Goal: Task Accomplishment & Management: Complete application form

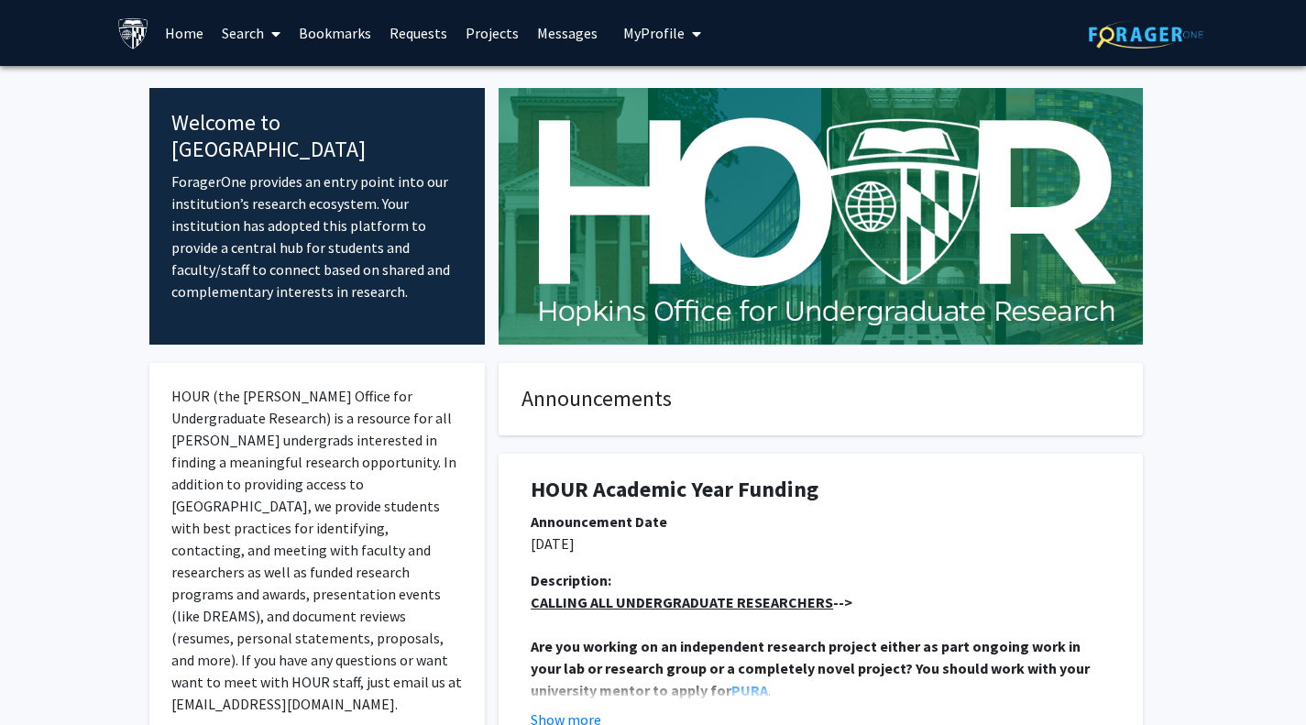
click at [486, 27] on link "Projects" at bounding box center [491, 33] width 71 height 64
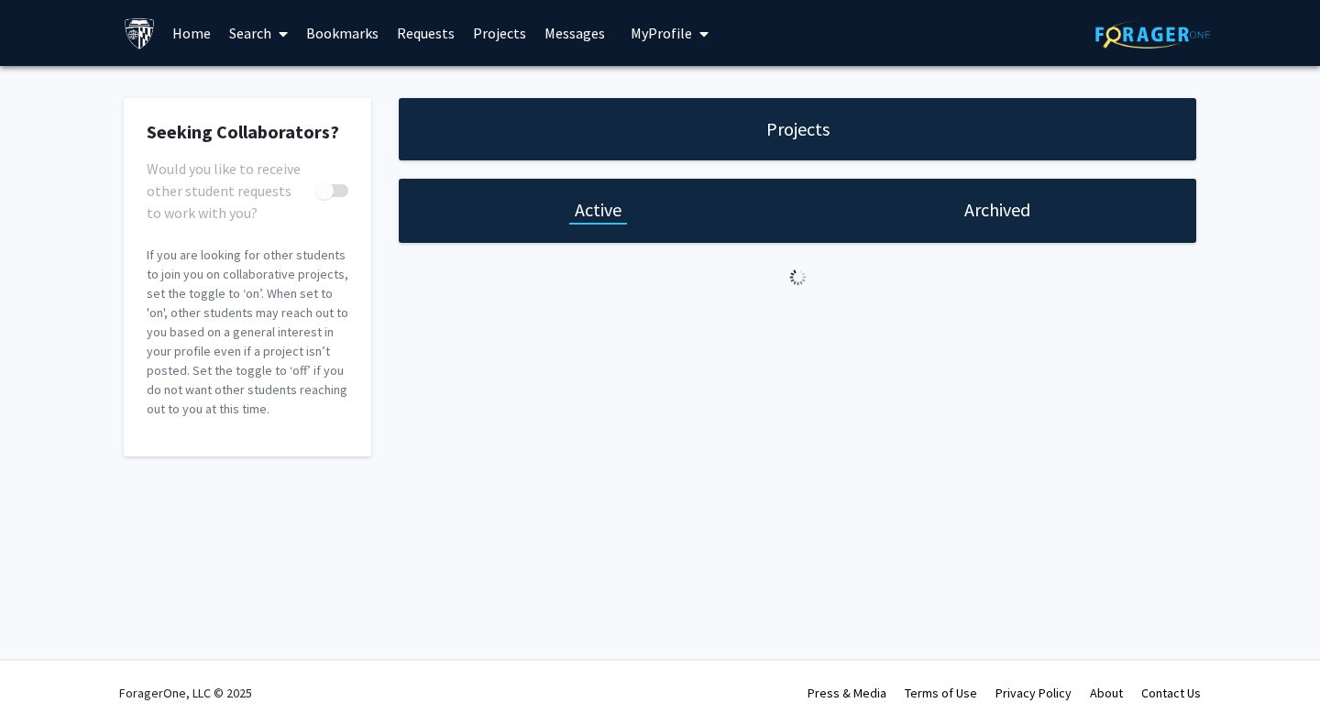
checkbox input "true"
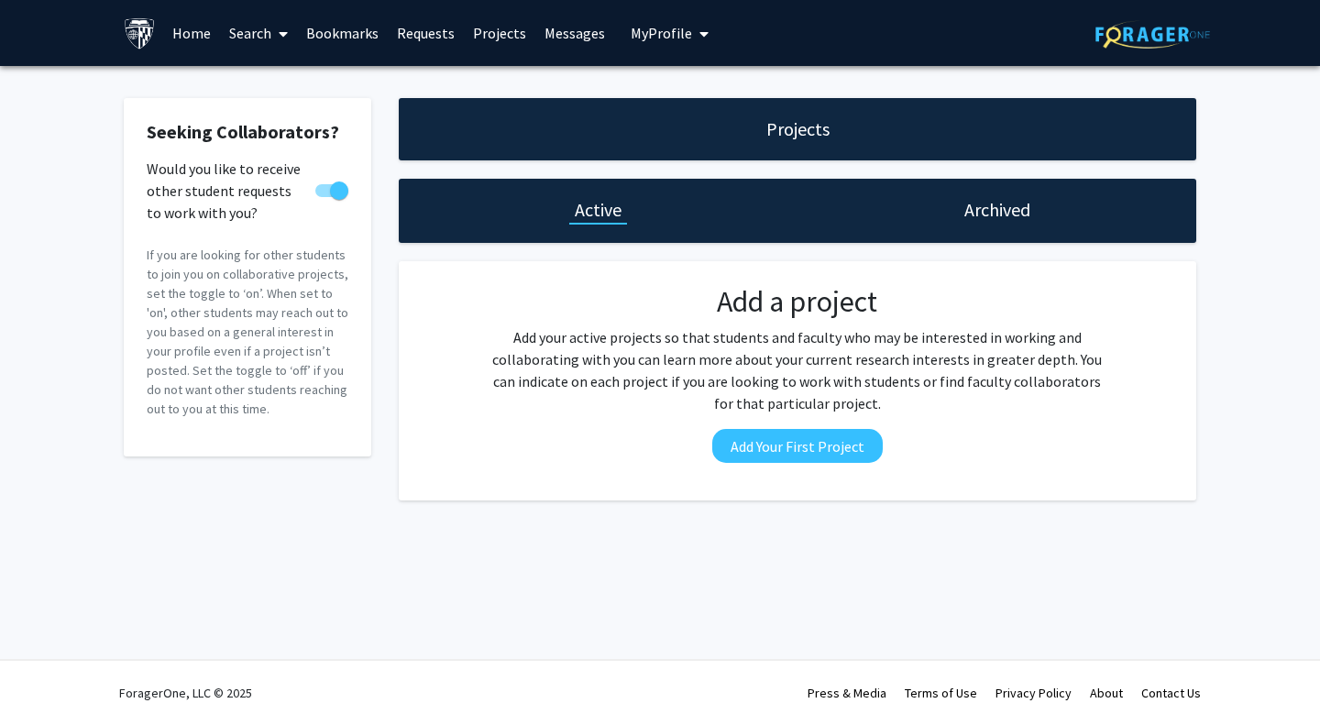
click at [416, 21] on link "Requests" at bounding box center [426, 33] width 76 height 64
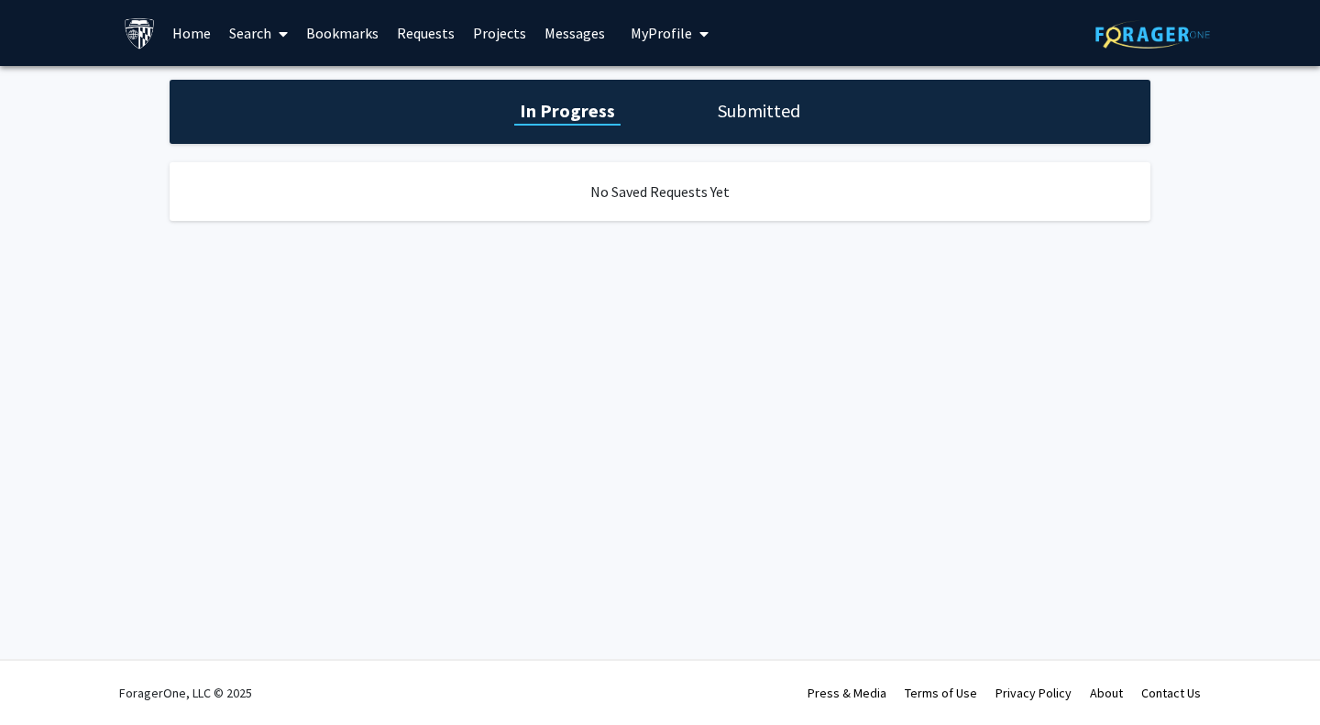
click at [178, 43] on link "Home" at bounding box center [191, 33] width 57 height 64
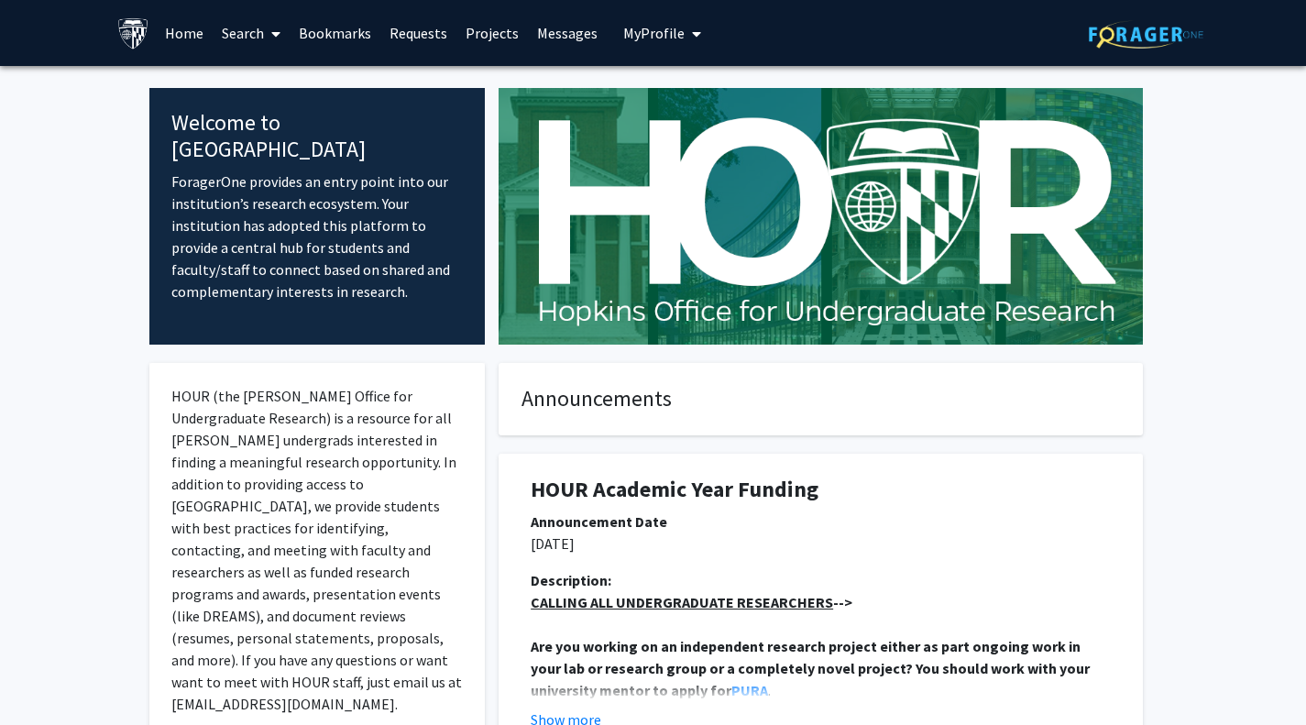
click at [133, 37] on img at bounding box center [133, 33] width 32 height 32
click at [685, 40] on span "My profile dropdown to access profile and logout" at bounding box center [693, 34] width 16 height 64
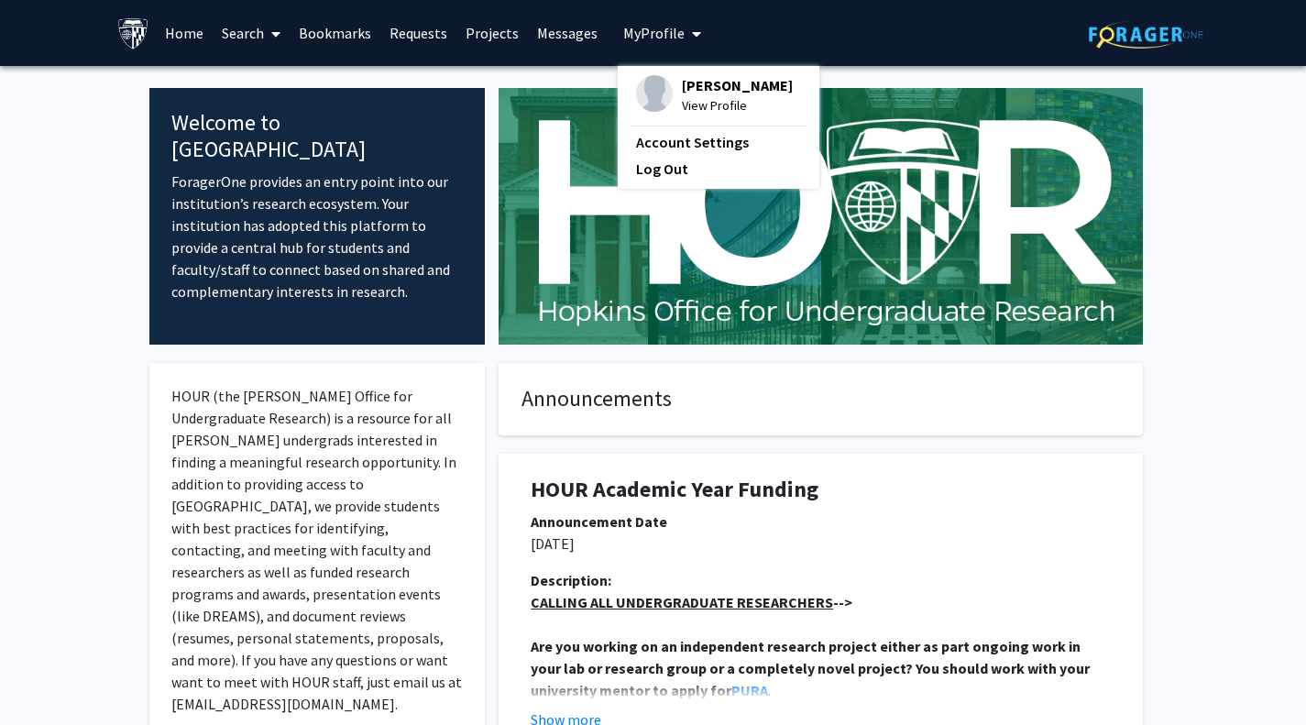
click at [574, 29] on link "Messages" at bounding box center [567, 33] width 79 height 64
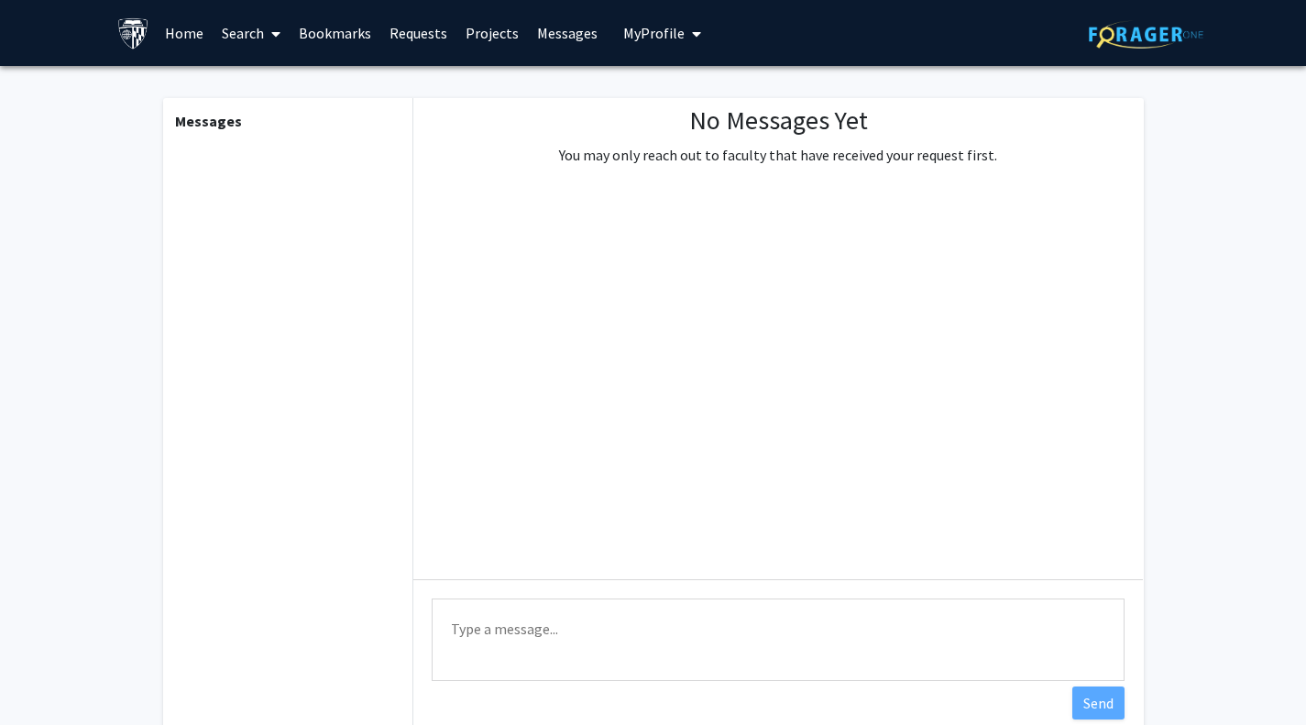
click at [269, 21] on span at bounding box center [272, 34] width 16 height 64
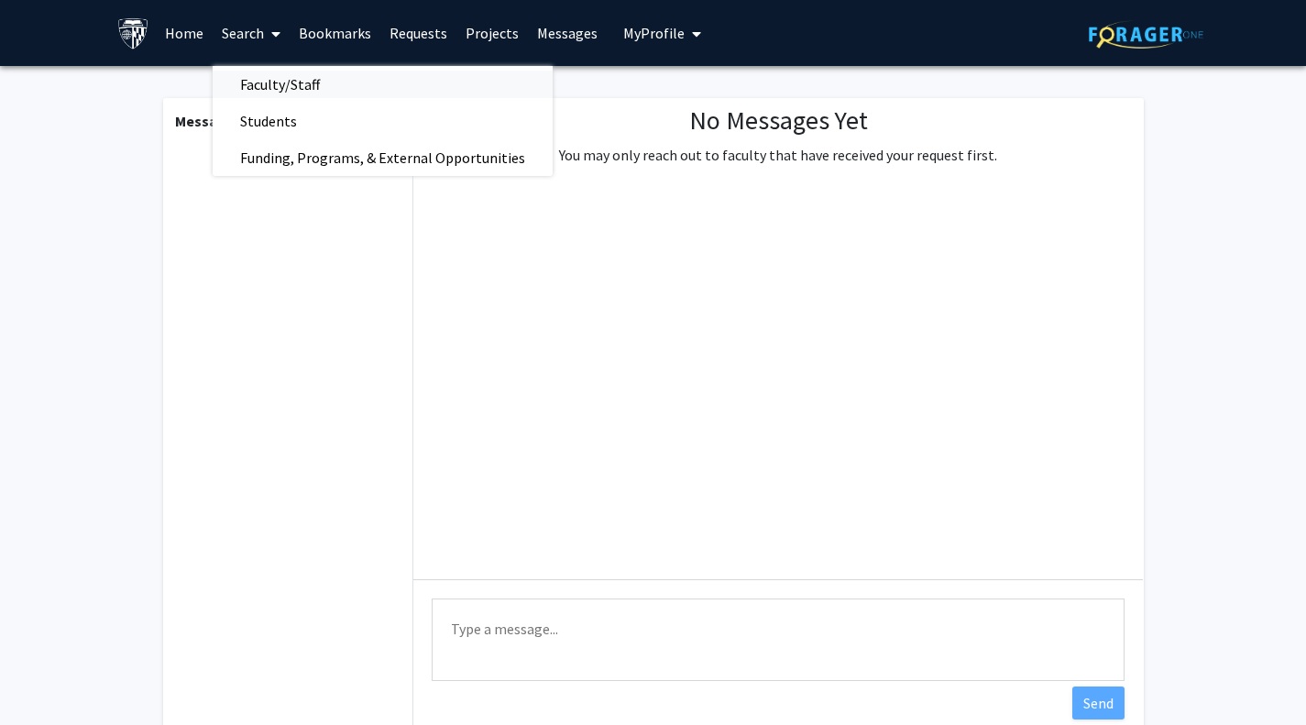
click at [286, 88] on span "Faculty/Staff" at bounding box center [280, 84] width 135 height 37
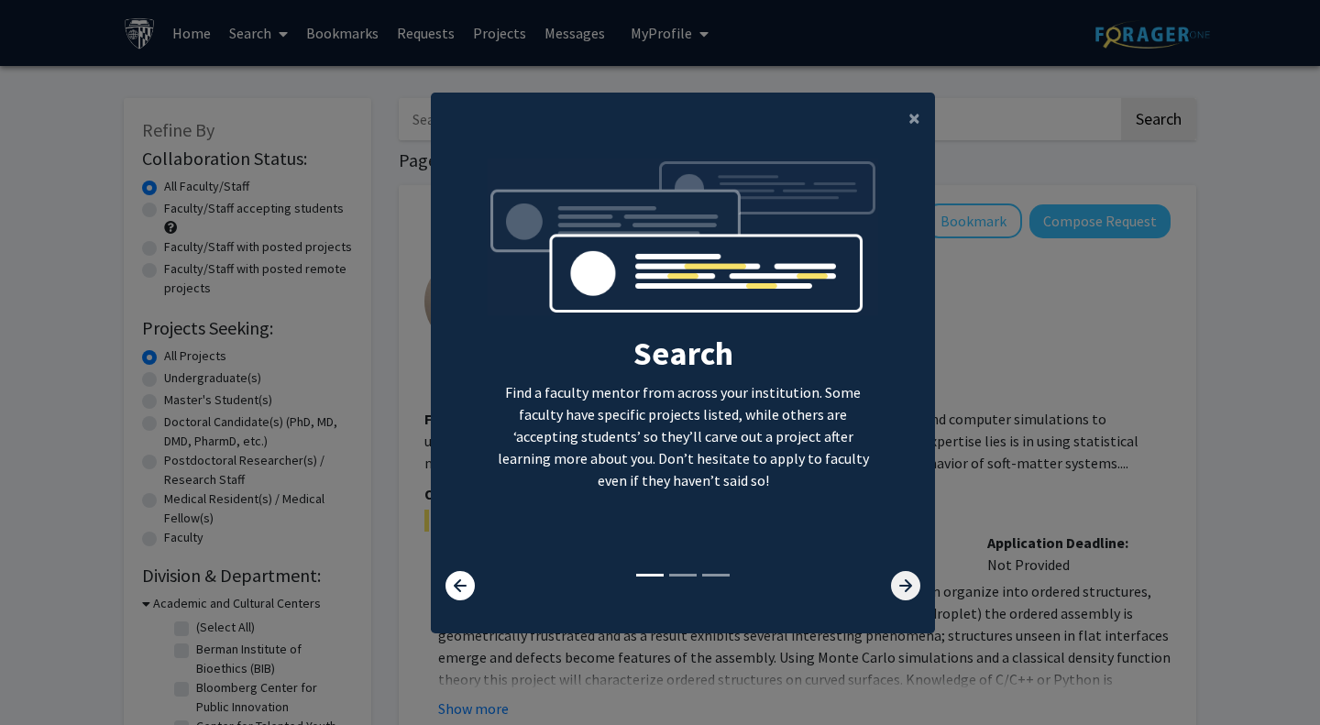
click at [896, 598] on icon at bounding box center [905, 585] width 29 height 29
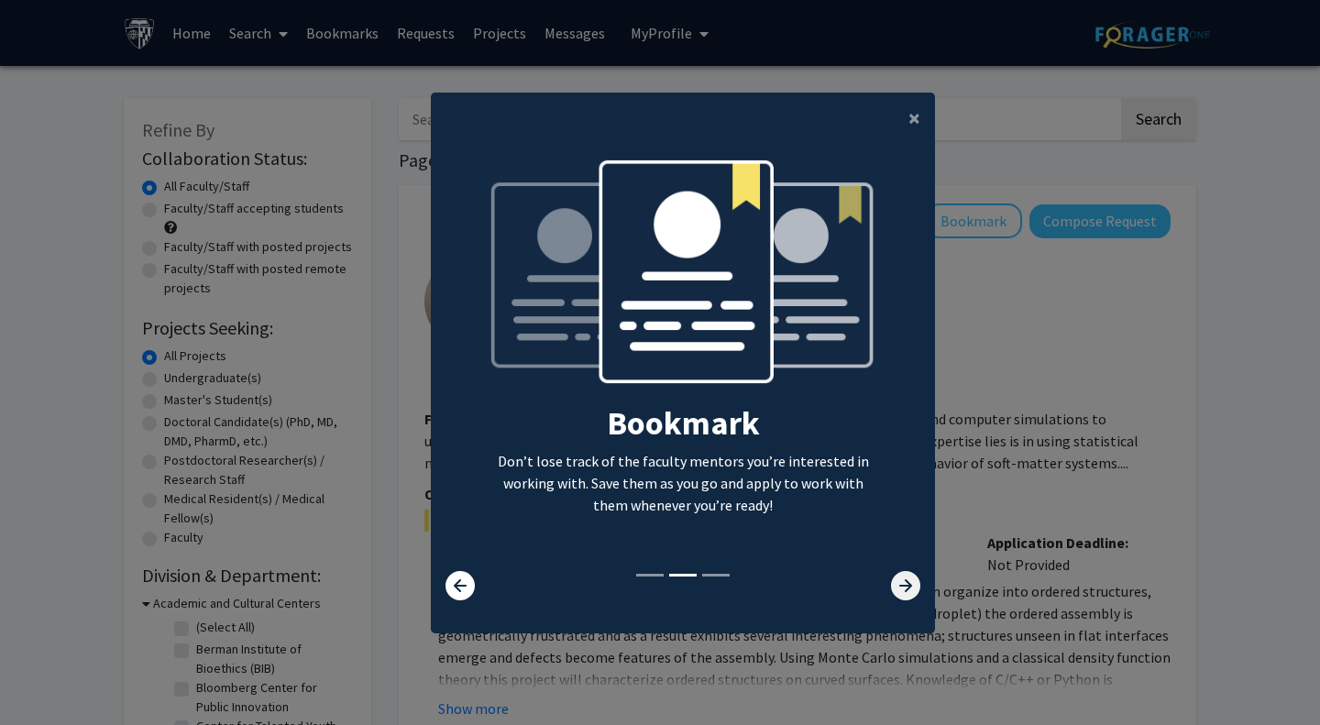
click at [896, 598] on icon at bounding box center [905, 585] width 29 height 29
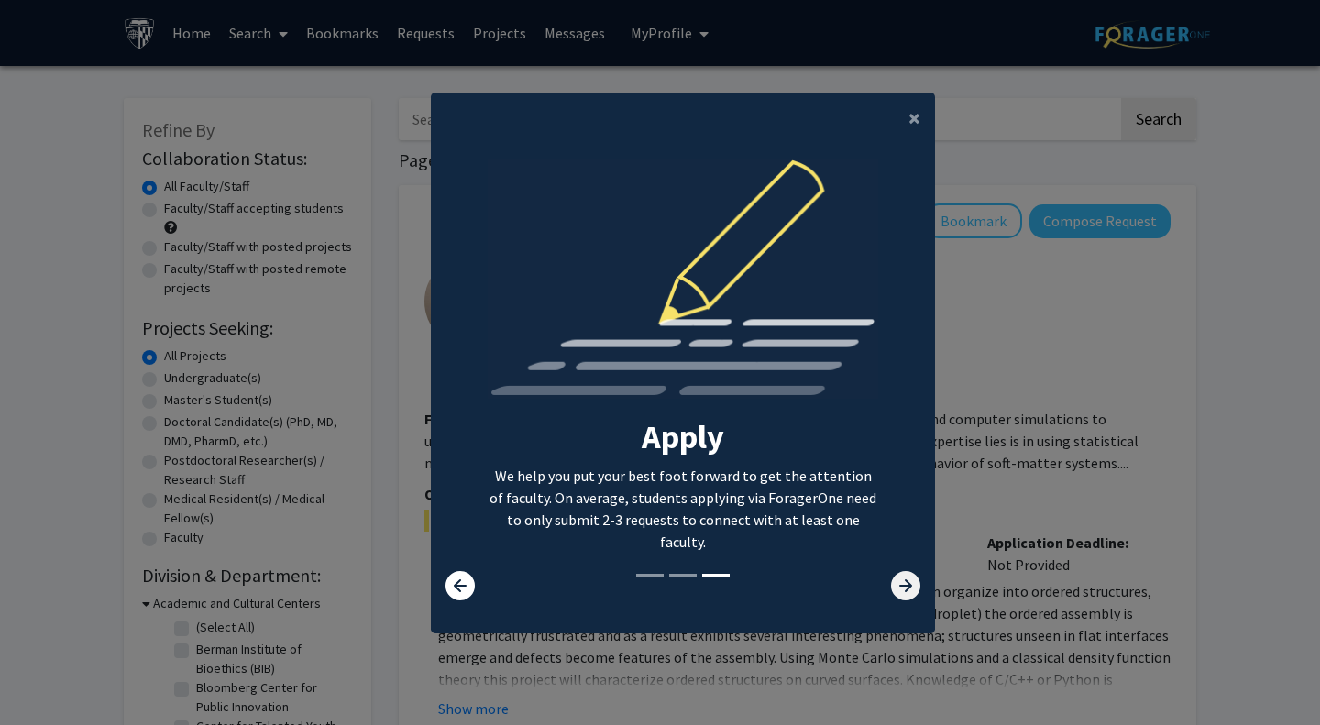
click at [896, 598] on icon at bounding box center [905, 585] width 29 height 29
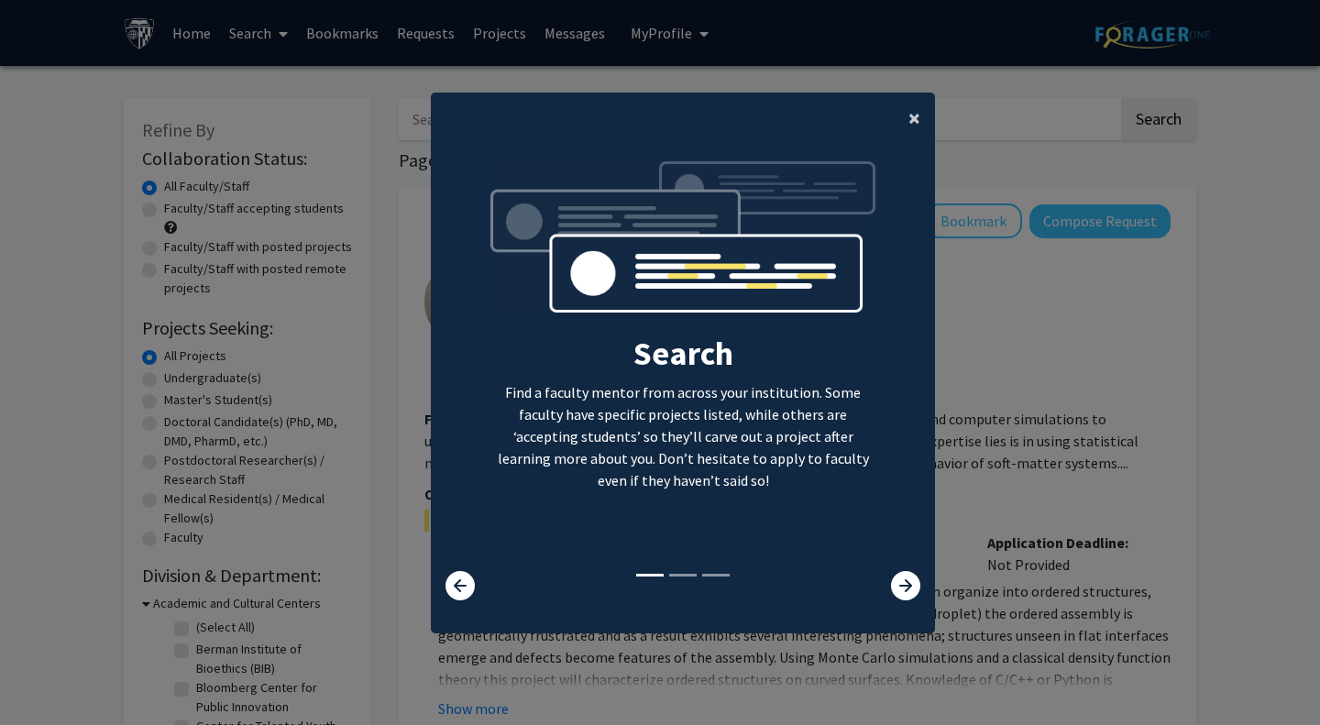
click at [896, 126] on button "×" at bounding box center [914, 118] width 41 height 51
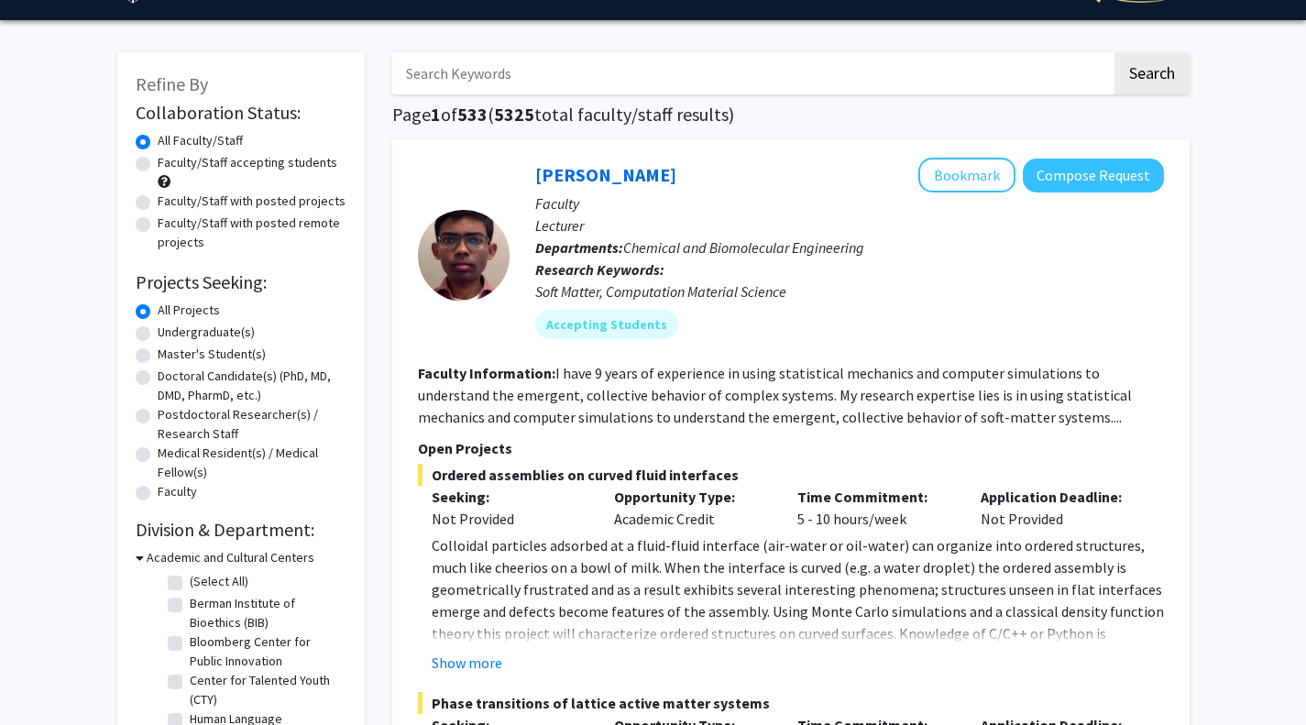
scroll to position [49, 0]
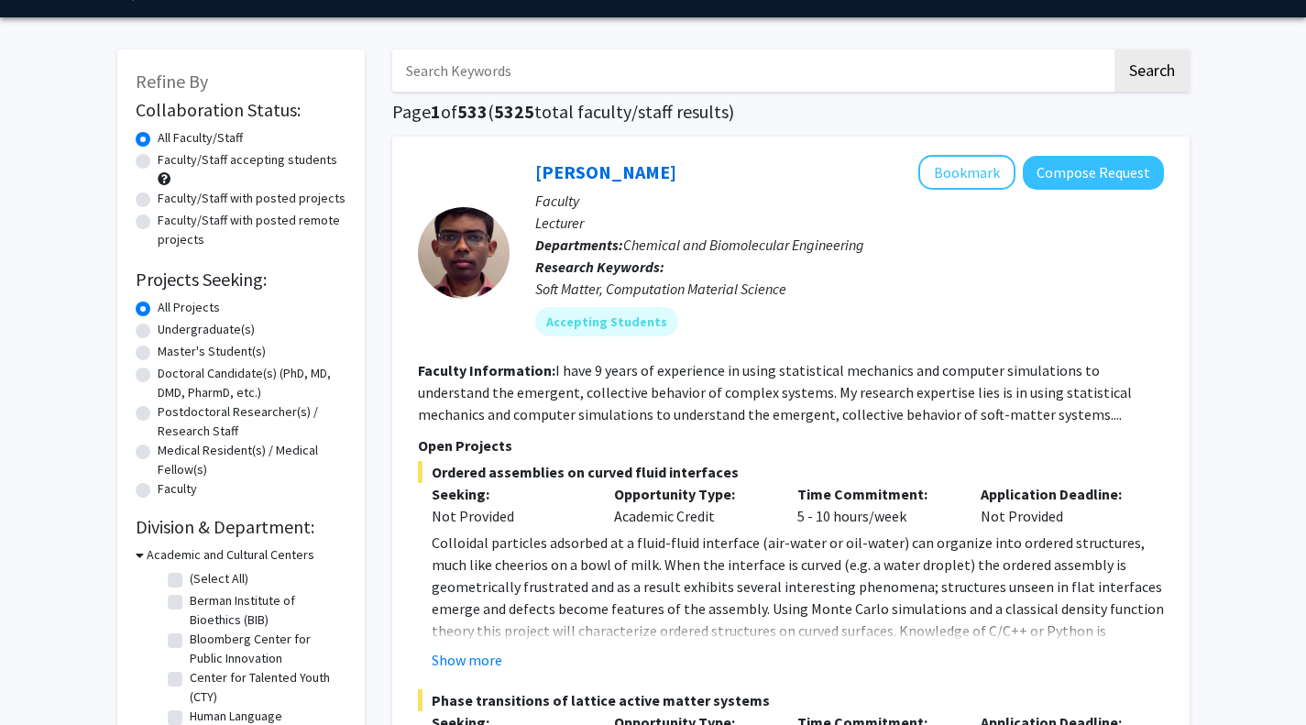
click at [158, 357] on label "Master's Student(s)" at bounding box center [212, 351] width 108 height 19
click at [158, 354] on input "Master's Student(s)" at bounding box center [164, 348] width 12 height 12
radio input "true"
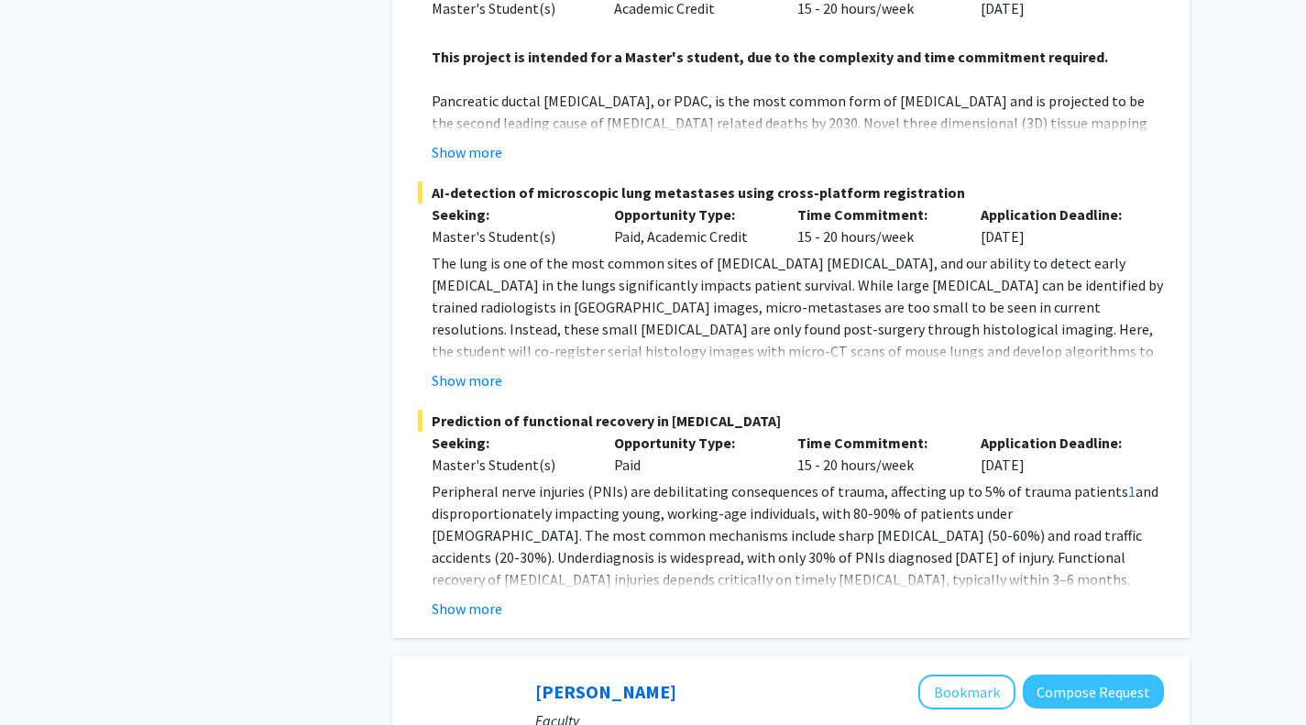
scroll to position [3458, 0]
click at [479, 597] on button "Show more" at bounding box center [467, 608] width 71 height 22
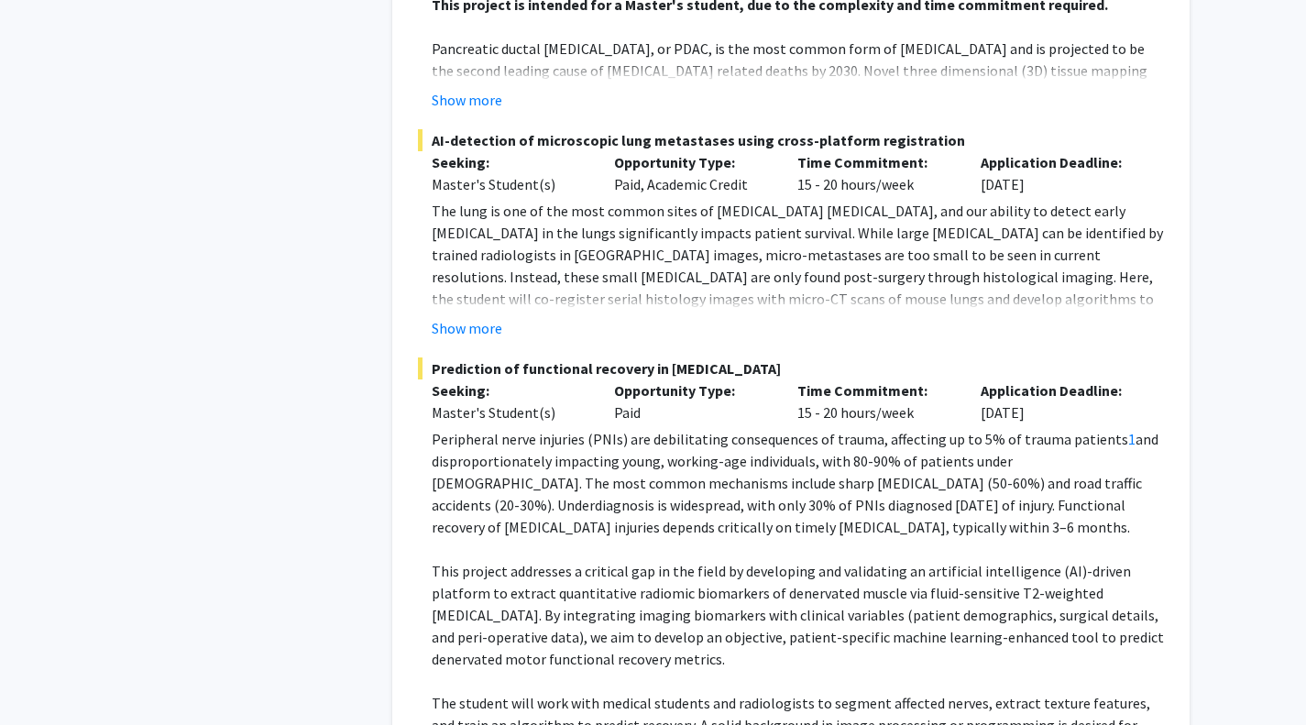
scroll to position [3507, 0]
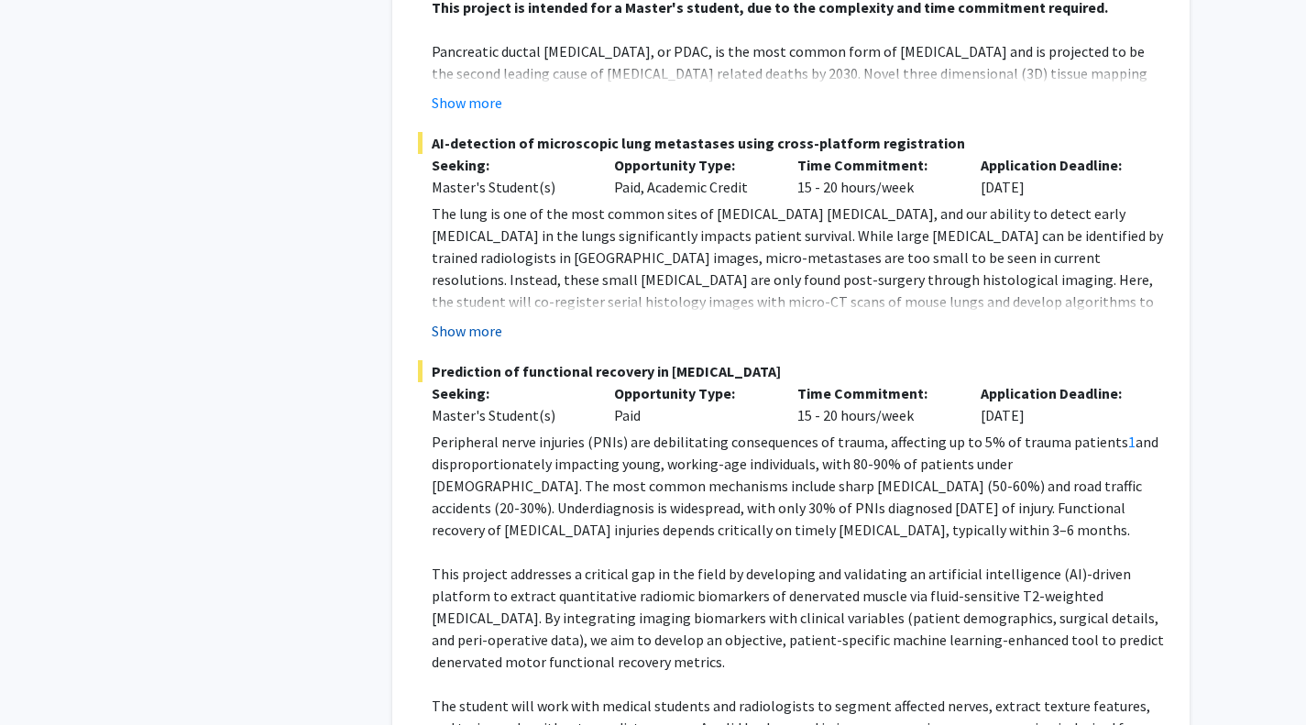
click at [474, 320] on button "Show more" at bounding box center [467, 331] width 71 height 22
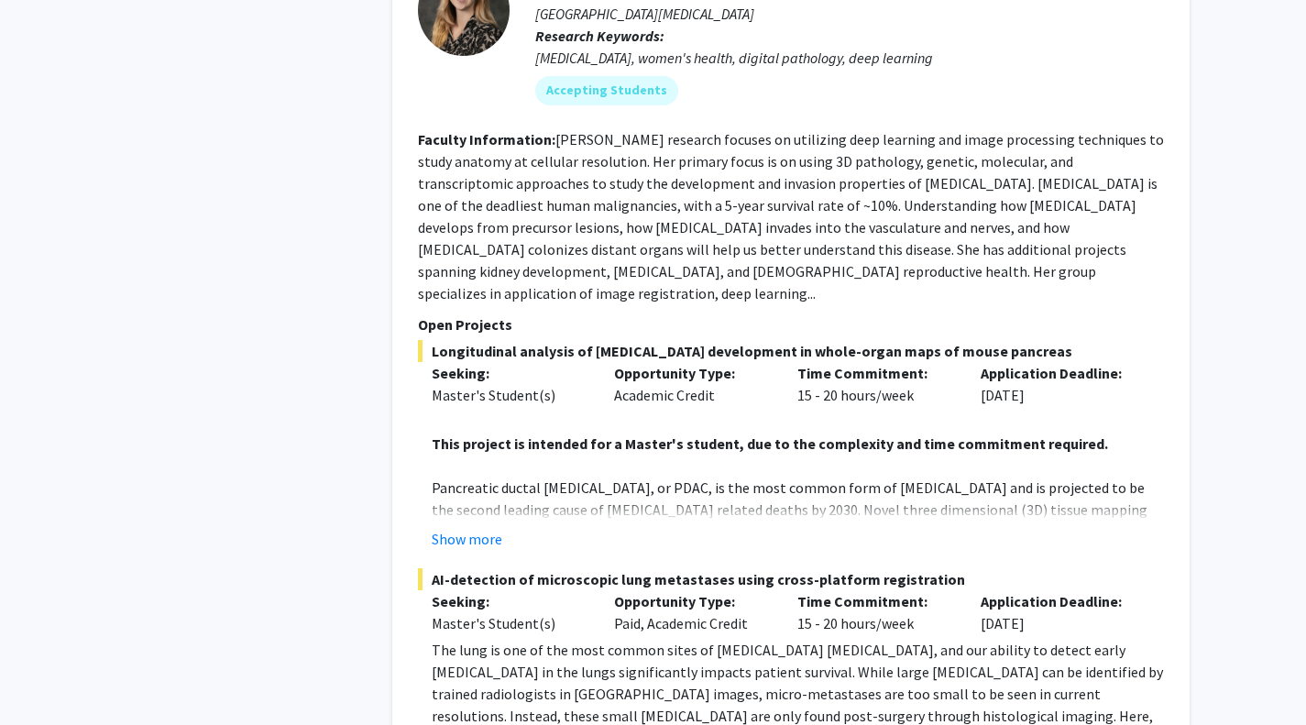
scroll to position [3069, 0]
click at [485, 530] on button "Show more" at bounding box center [467, 541] width 71 height 22
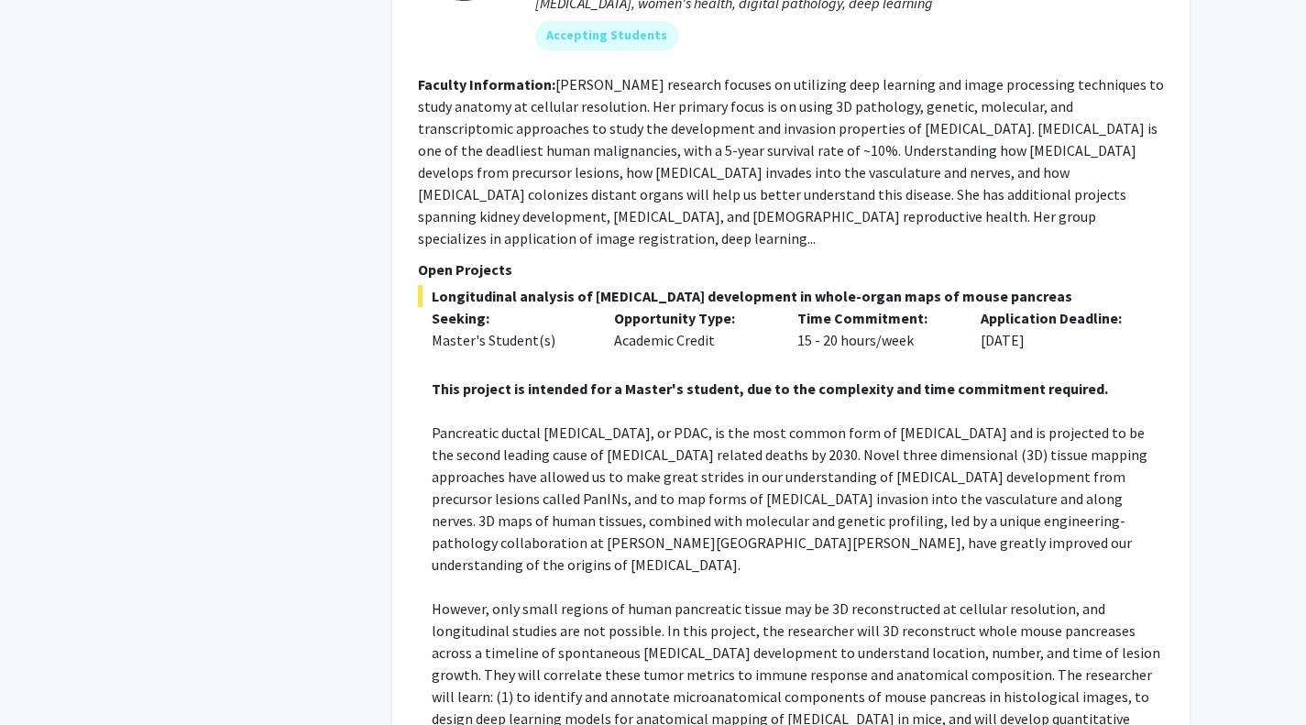
scroll to position [2692, 0]
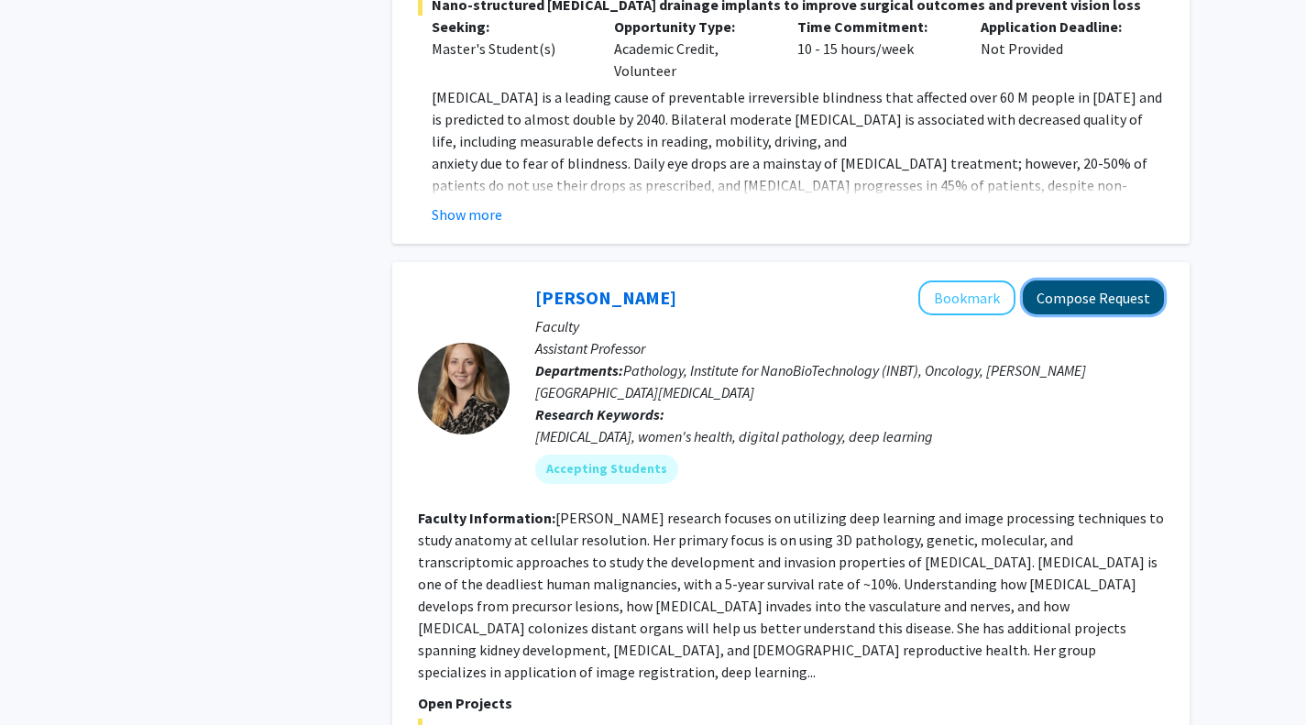
click at [1121, 280] on button "Compose Request" at bounding box center [1093, 297] width 141 height 34
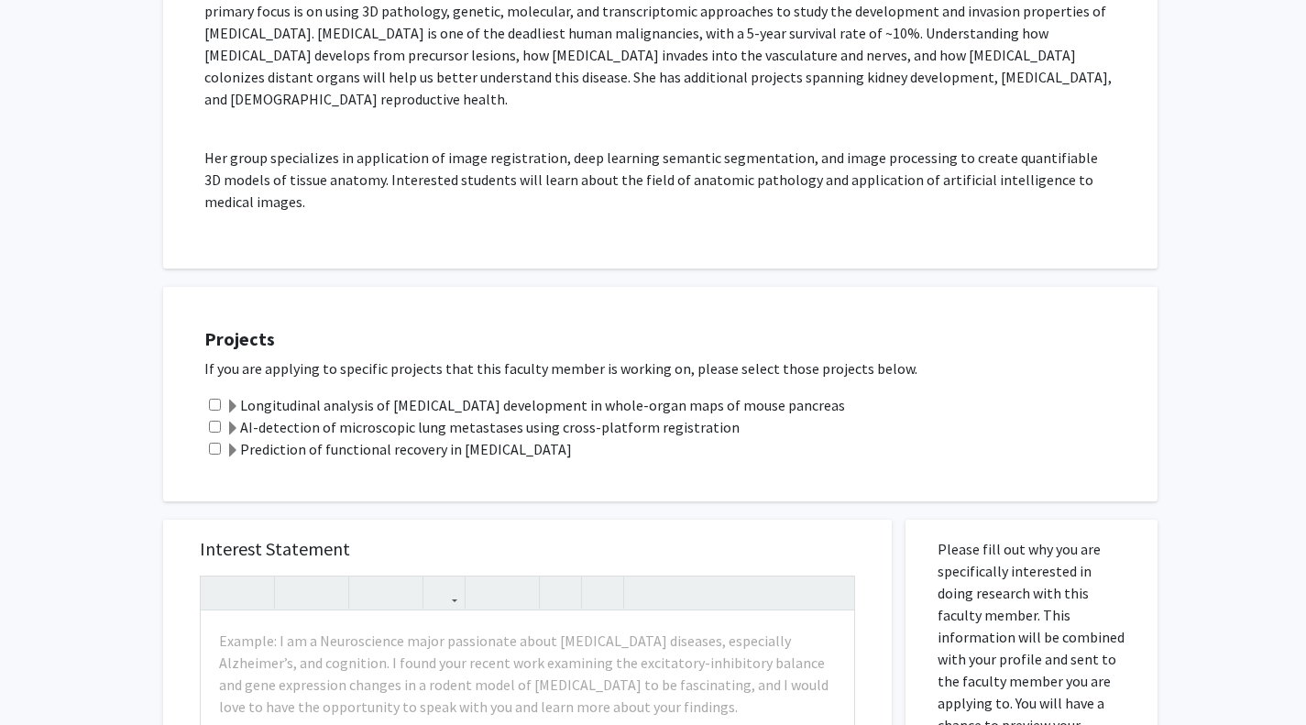
scroll to position [379, 0]
click at [221, 414] on div "AI-detection of microscopic lung metastases using cross-platform registration" at bounding box center [671, 425] width 935 height 22
click at [216, 419] on input "checkbox" at bounding box center [215, 425] width 12 height 12
checkbox input "true"
click at [217, 441] on input "checkbox" at bounding box center [215, 447] width 12 height 12
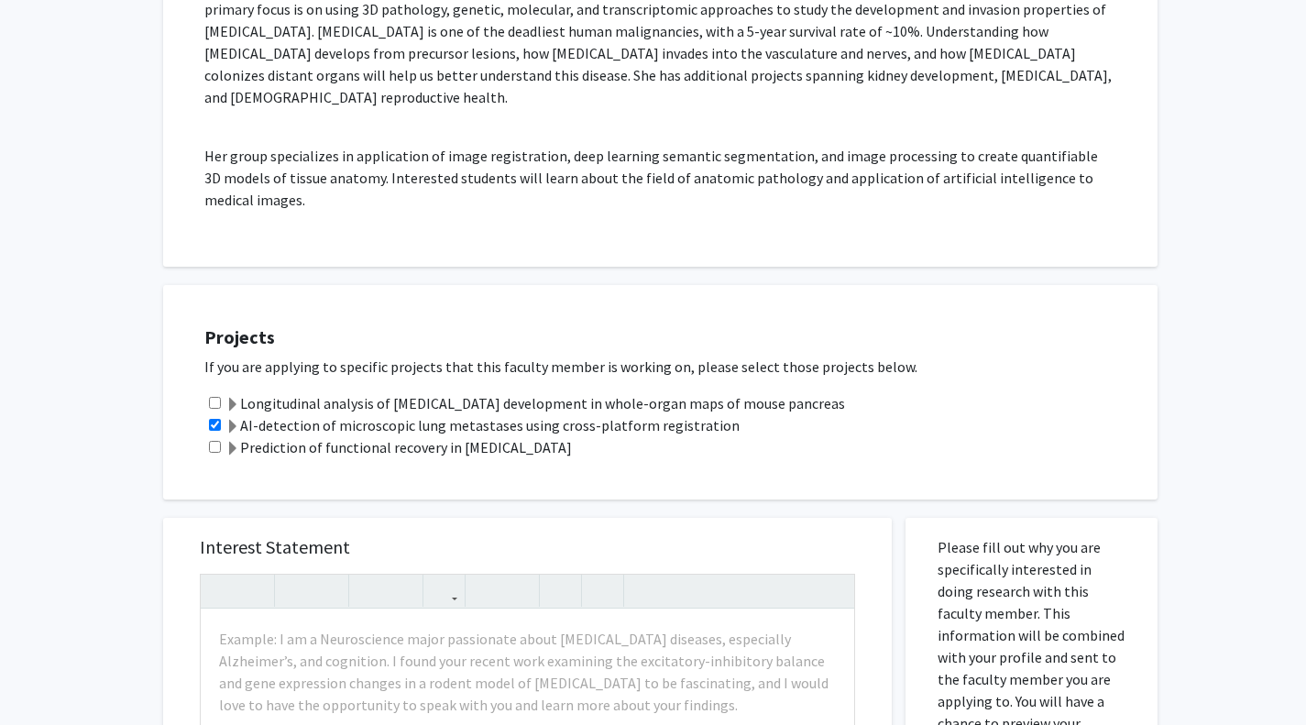
checkbox input "true"
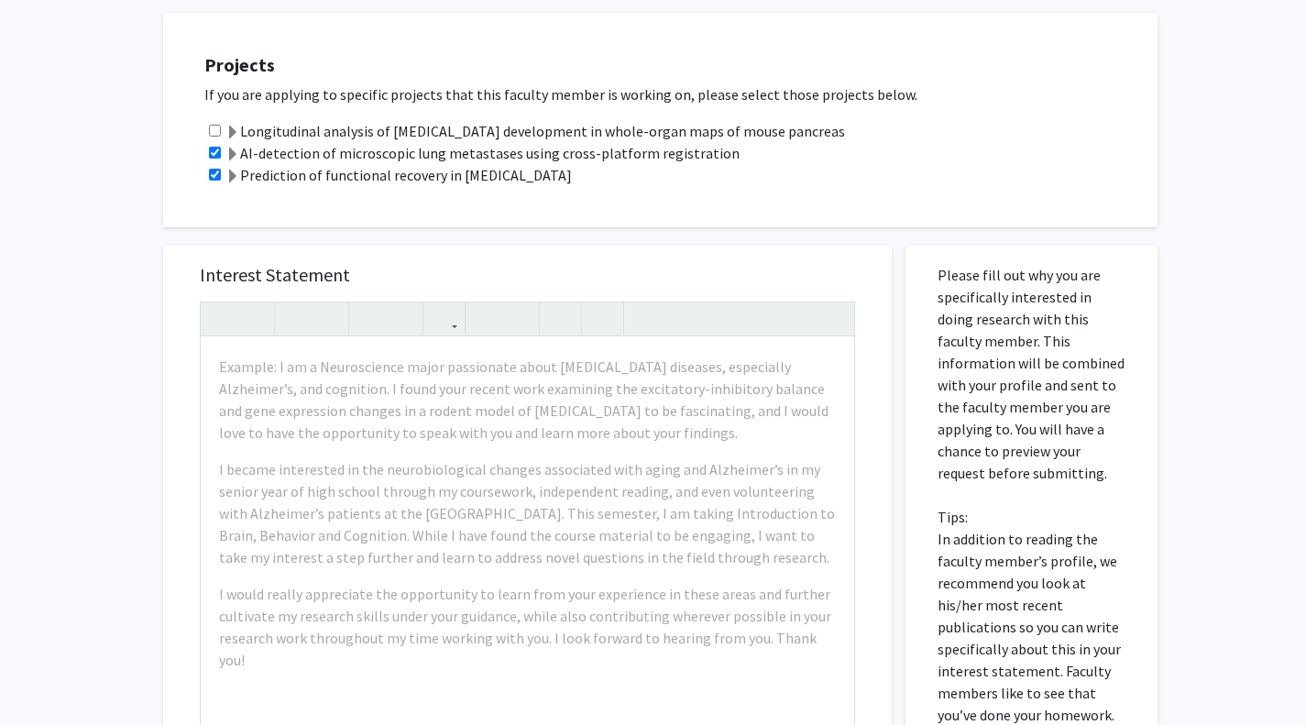
scroll to position [650, 0]
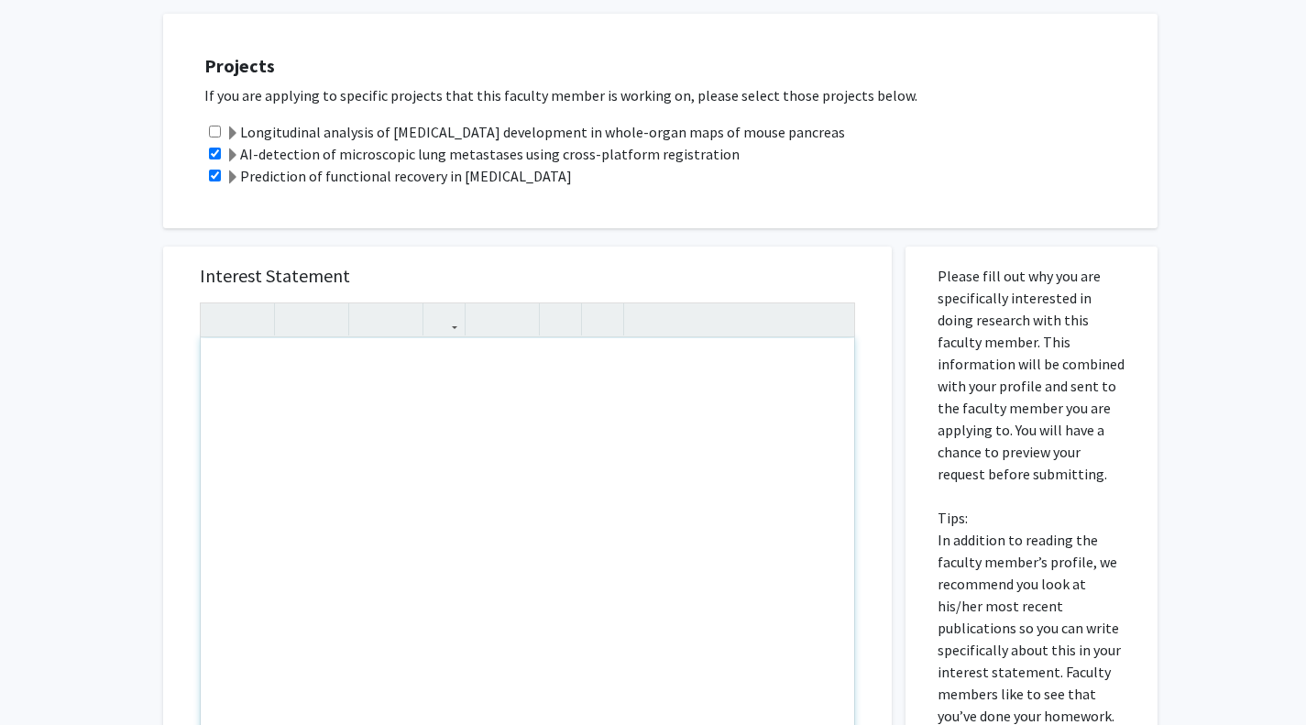
click at [340, 434] on div "Note to users with screen readers: Please press Alt+0 or Option+0 to deactivate…" at bounding box center [527, 548] width 653 height 420
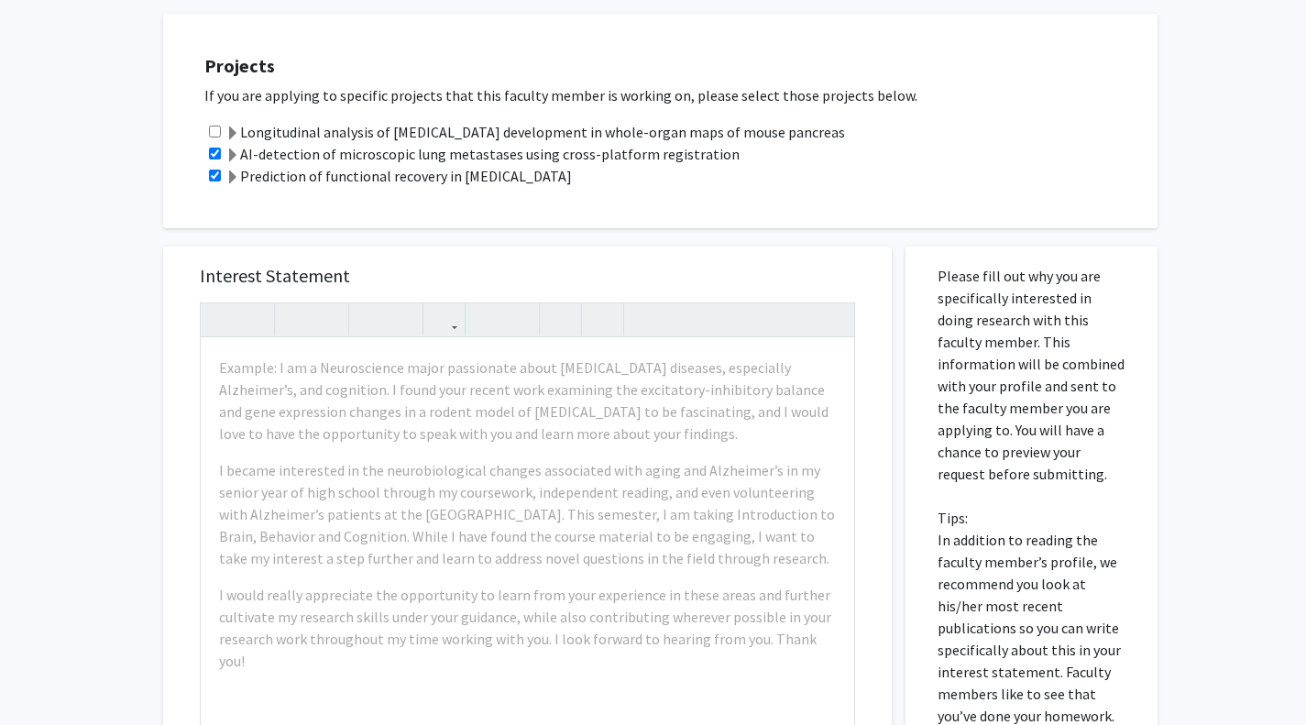
click at [694, 172] on div "Projects If you are applying to specific projects that this faculty member is w…" at bounding box center [672, 121] width 972 height 169
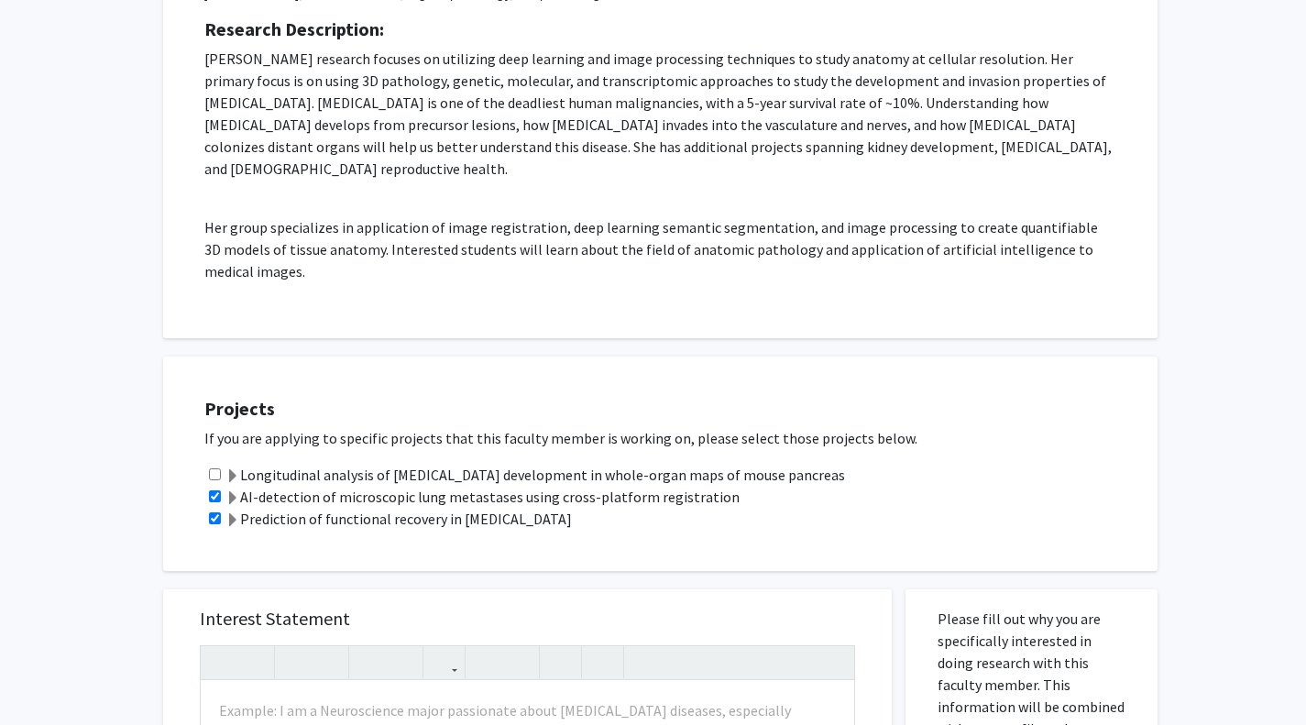
scroll to position [303, 0]
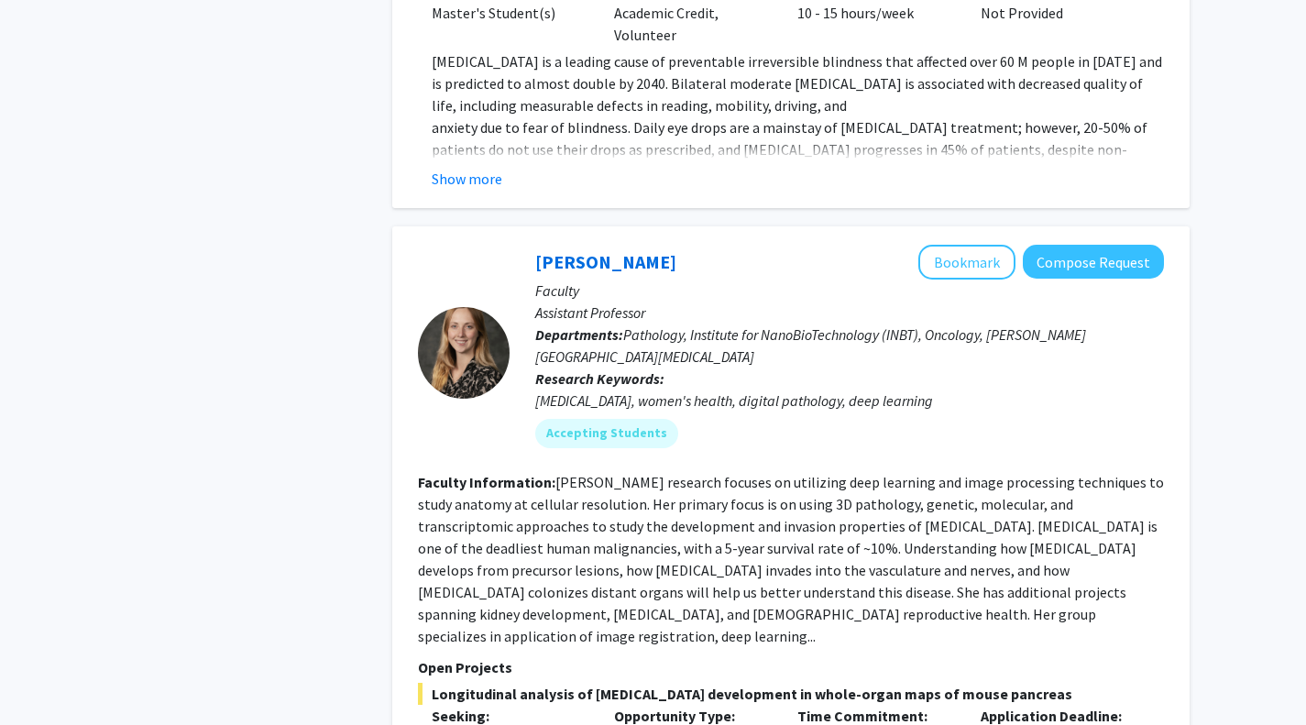
scroll to position [2724, 0]
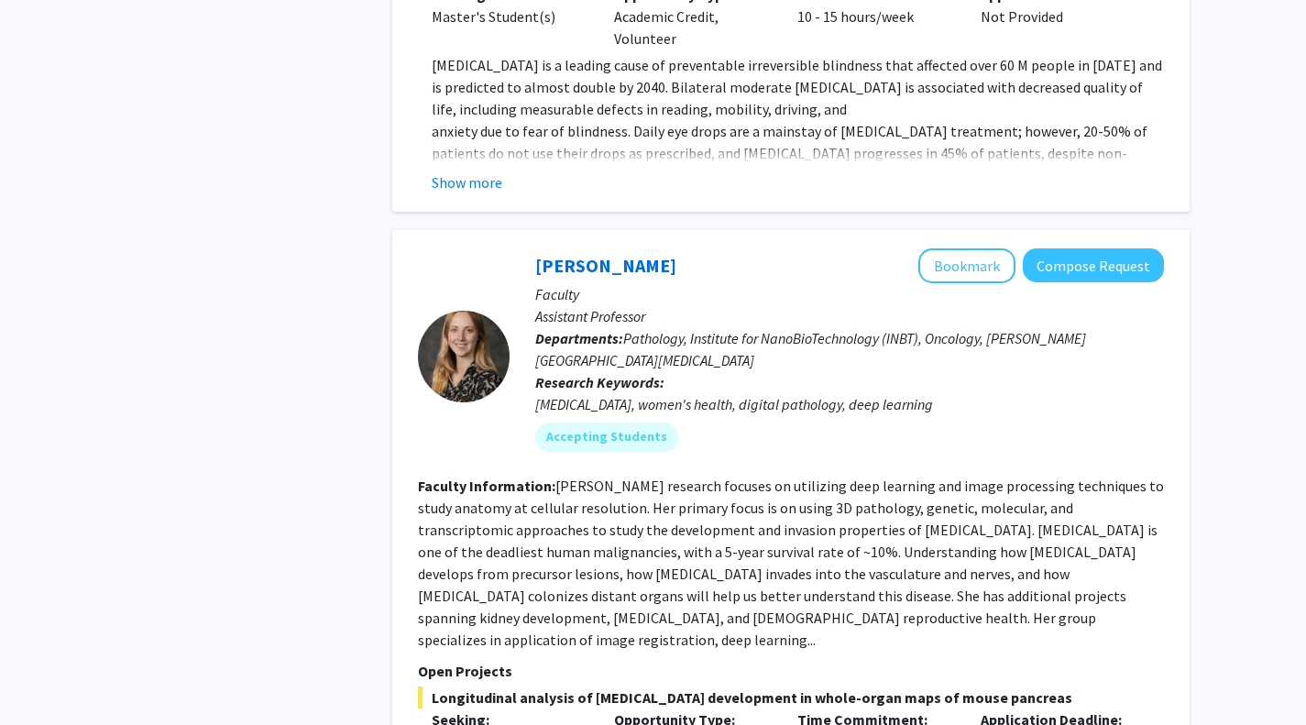
drag, startPoint x: 1109, startPoint y: 194, endPoint x: 665, endPoint y: 592, distance: 595.8
click at [665, 660] on p "Open Projects" at bounding box center [791, 671] width 746 height 22
drag, startPoint x: 1099, startPoint y: 193, endPoint x: 1217, endPoint y: 506, distance: 334.2
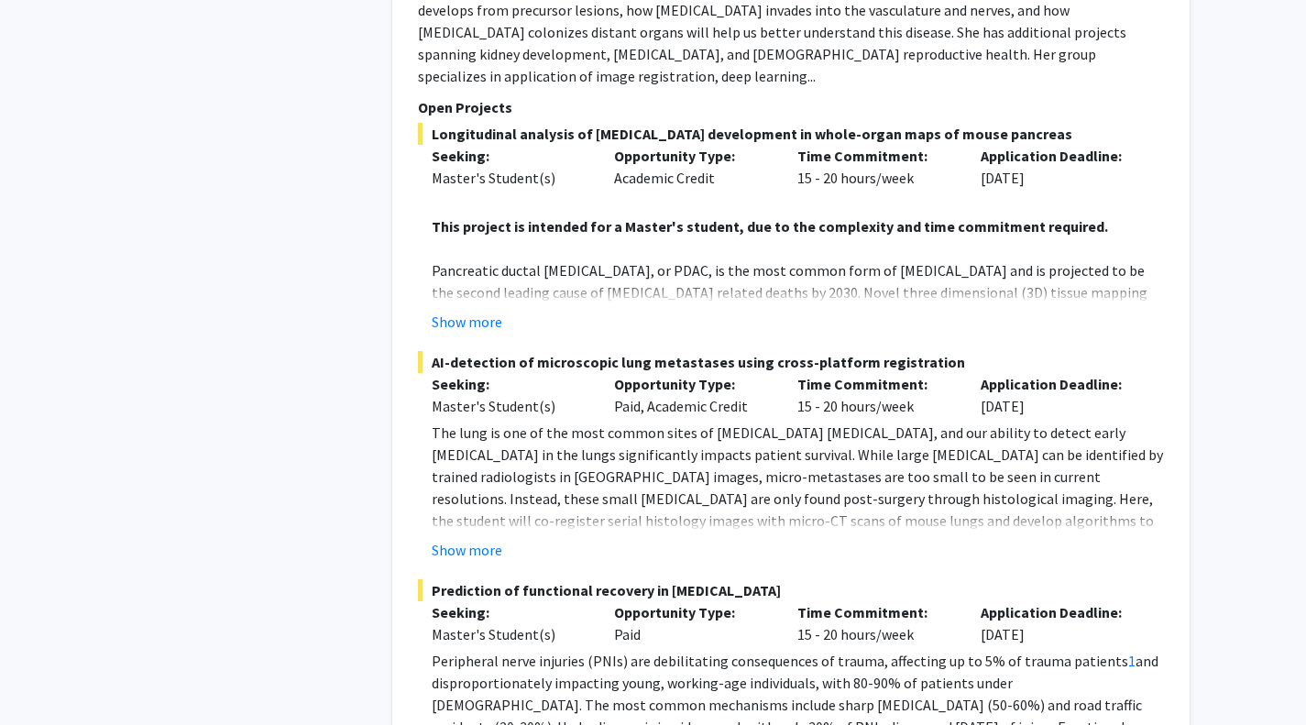
scroll to position [3347, 0]
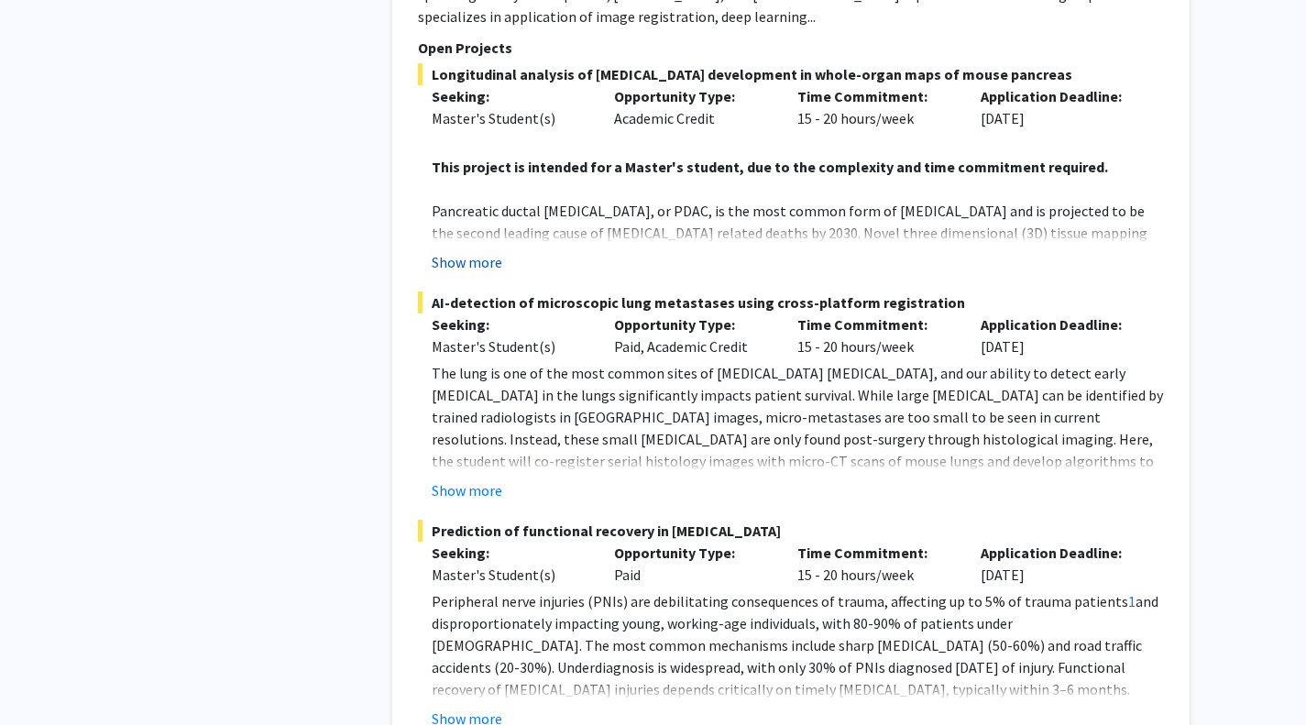
click at [485, 251] on button "Show more" at bounding box center [467, 262] width 71 height 22
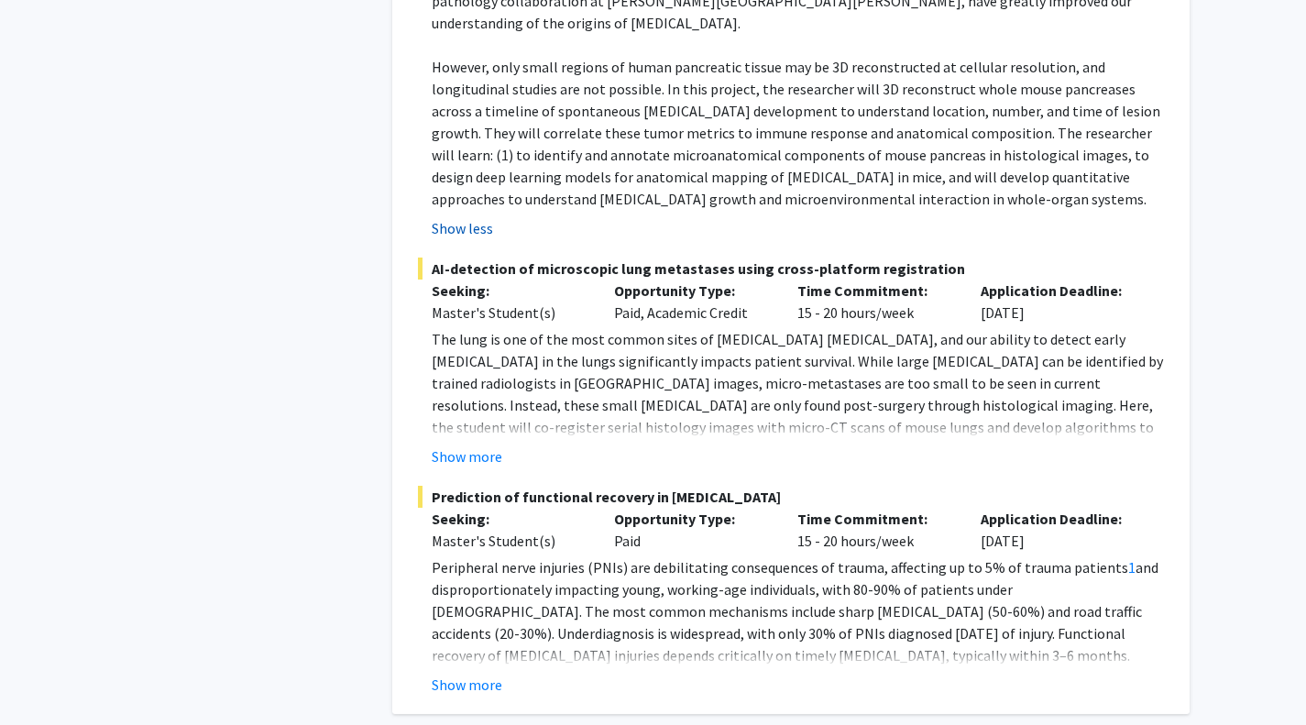
scroll to position [3670, 0]
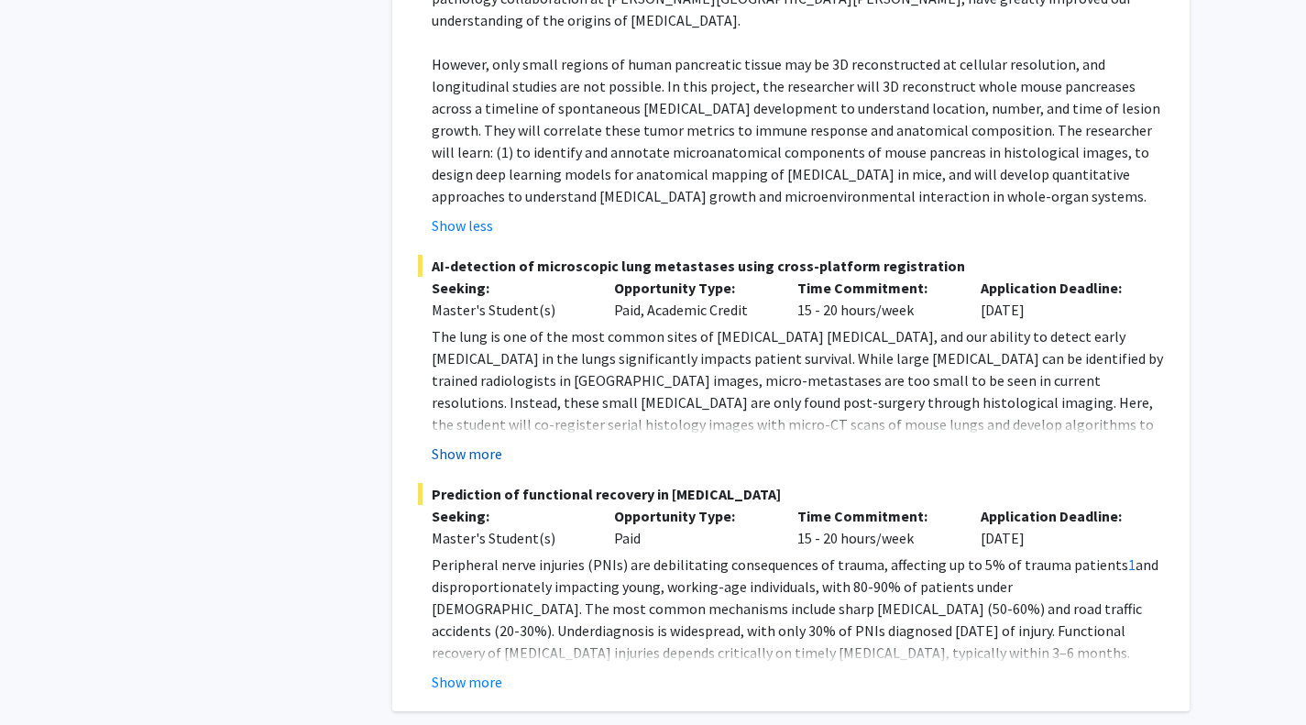
click at [439, 443] on button "Show more" at bounding box center [467, 454] width 71 height 22
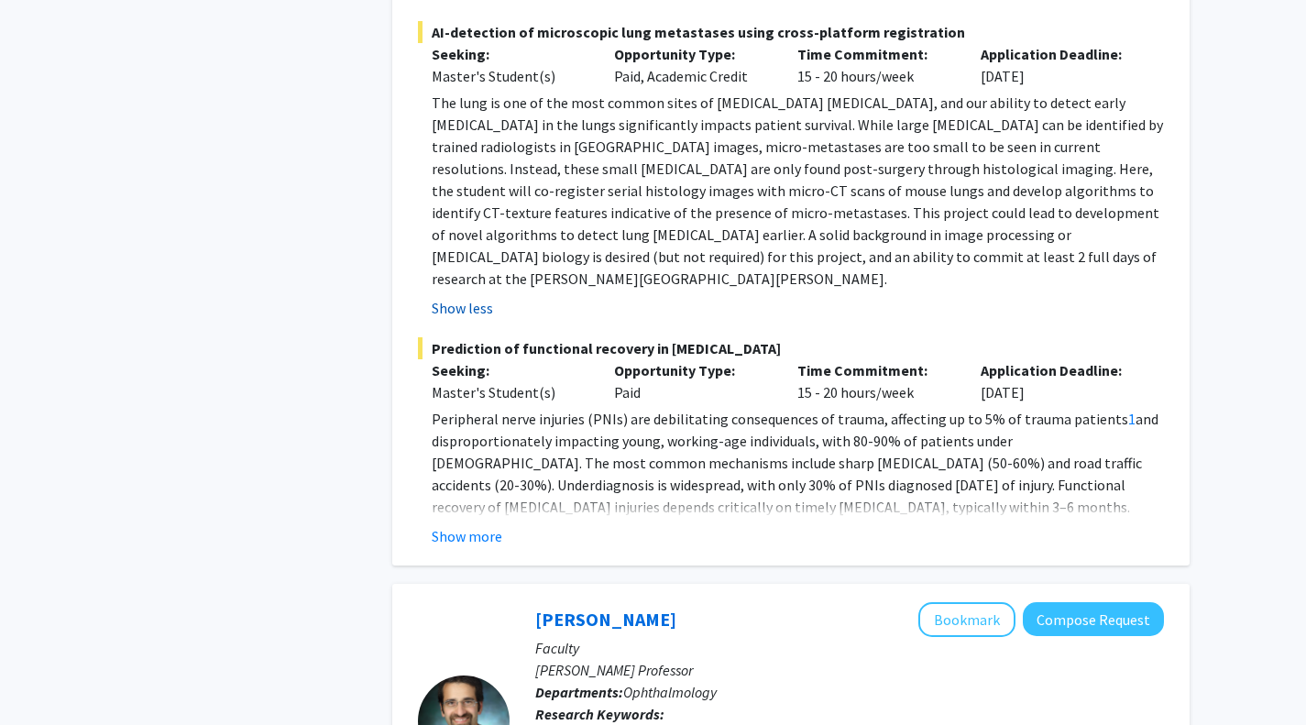
scroll to position [3906, 0]
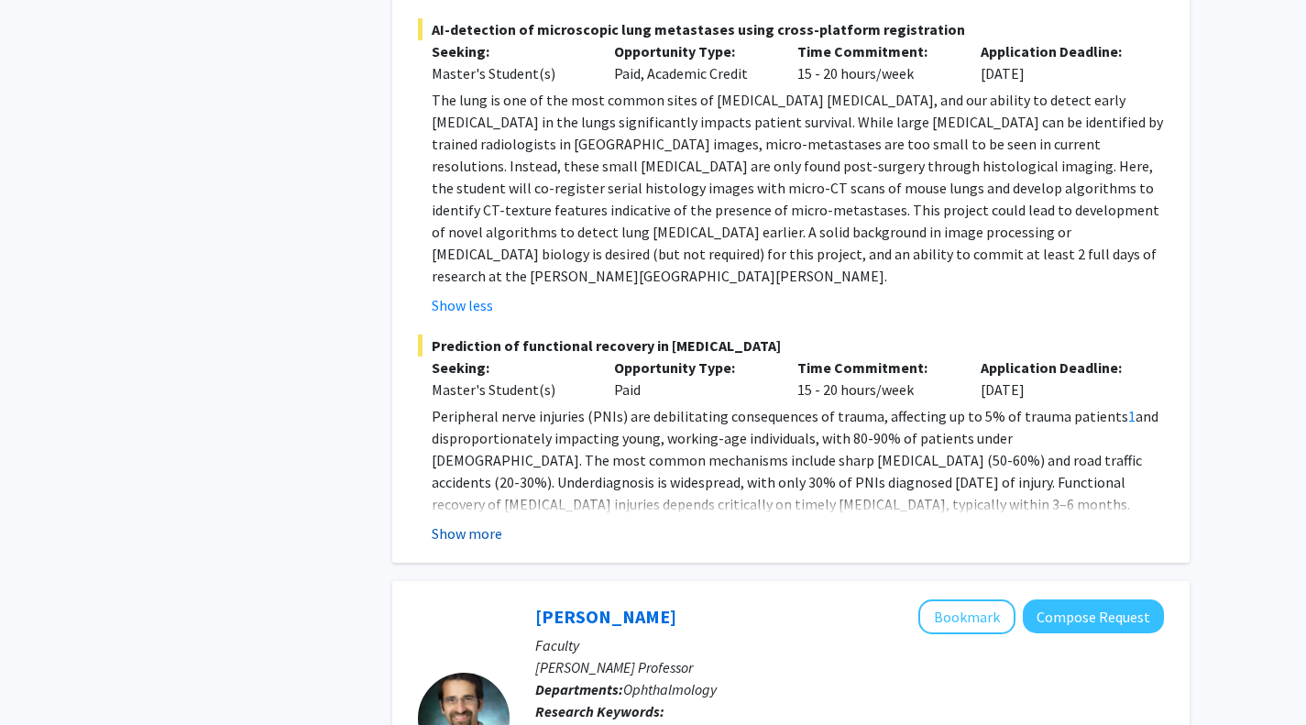
click at [453, 522] on button "Show more" at bounding box center [467, 533] width 71 height 22
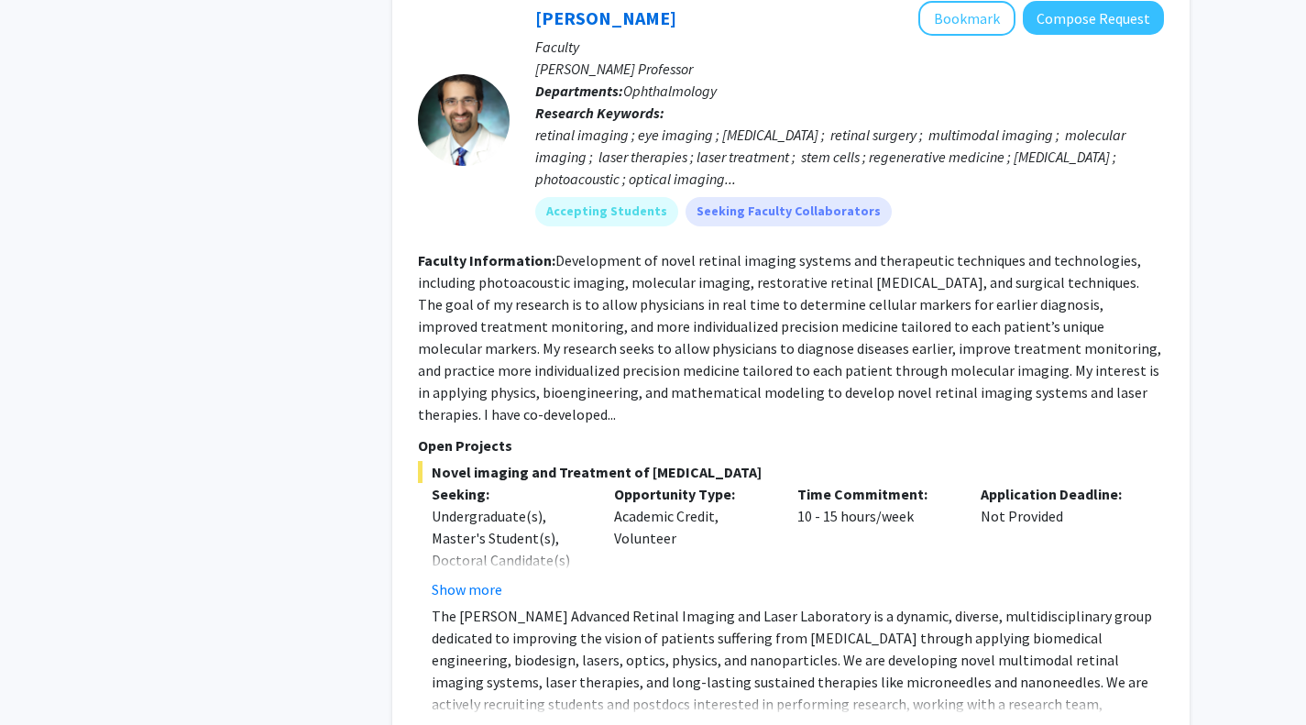
scroll to position [4753, 0]
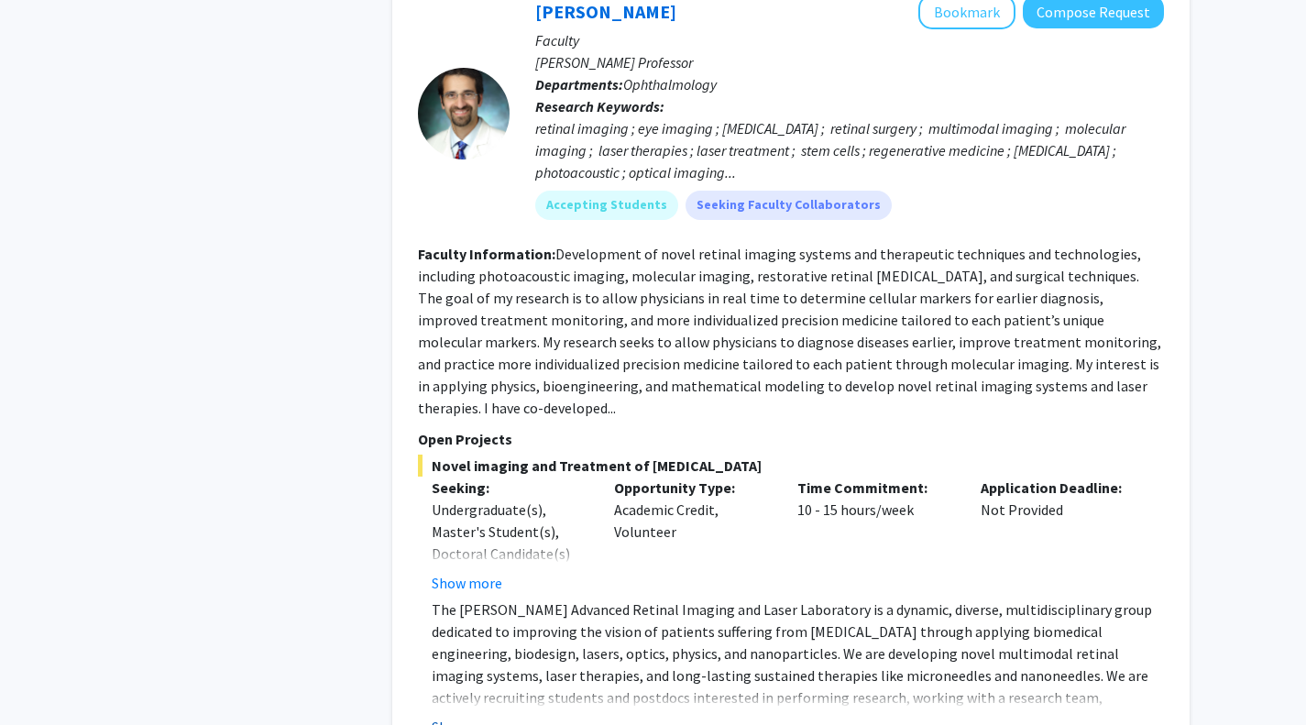
click at [482, 716] on button "Show more" at bounding box center [467, 727] width 71 height 22
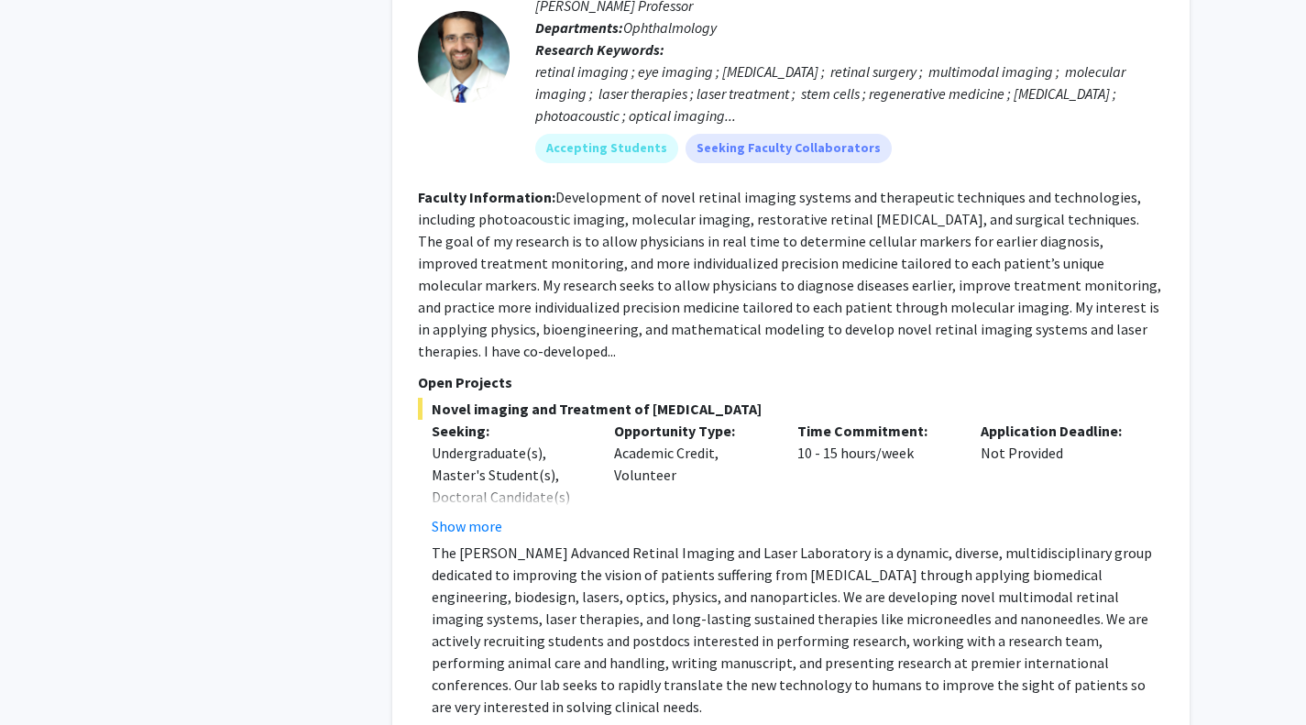
scroll to position [4811, 0]
click at [478, 514] on button "Show more" at bounding box center [467, 525] width 71 height 22
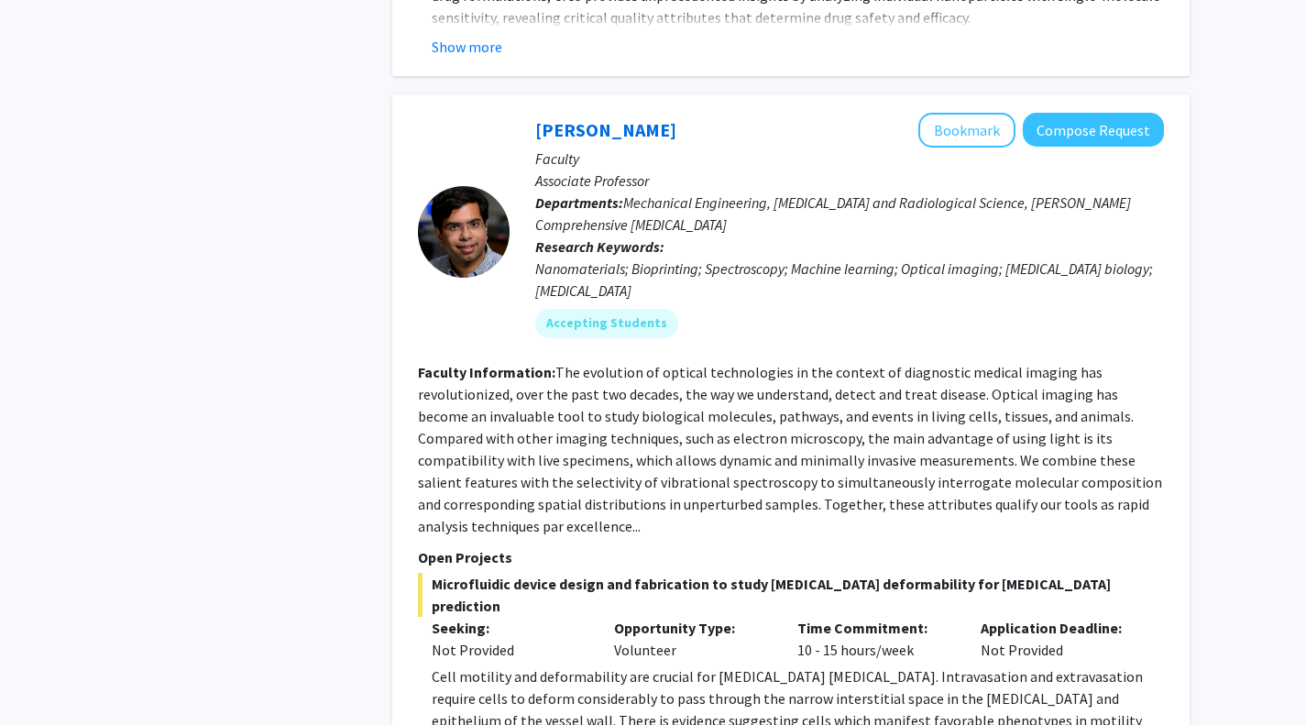
scroll to position [6747, 0]
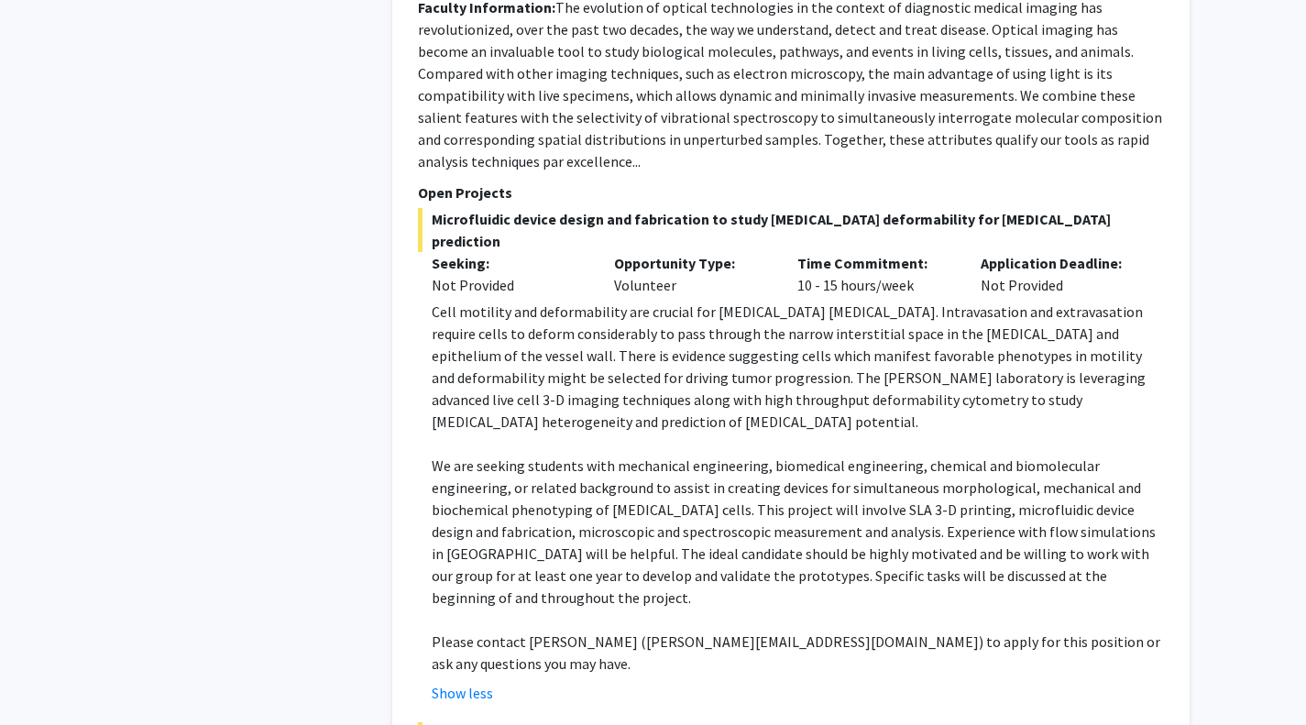
scroll to position [7113, 0]
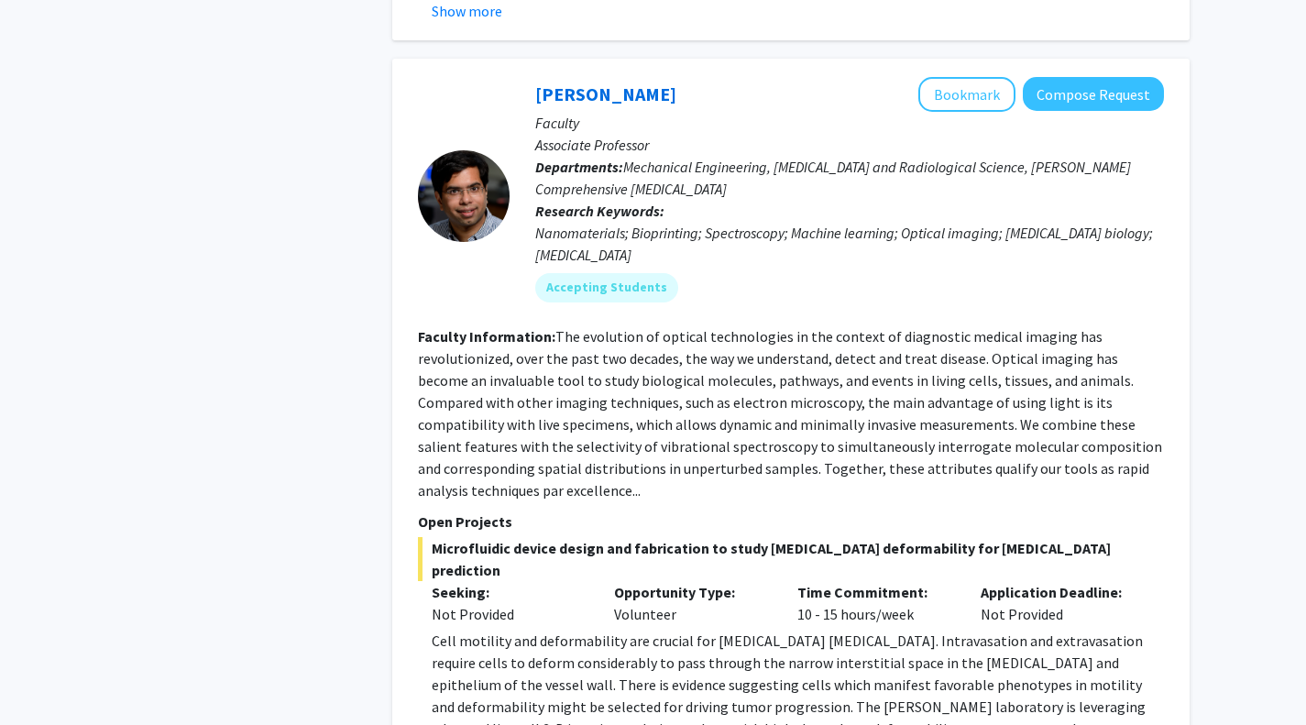
scroll to position [6780, 0]
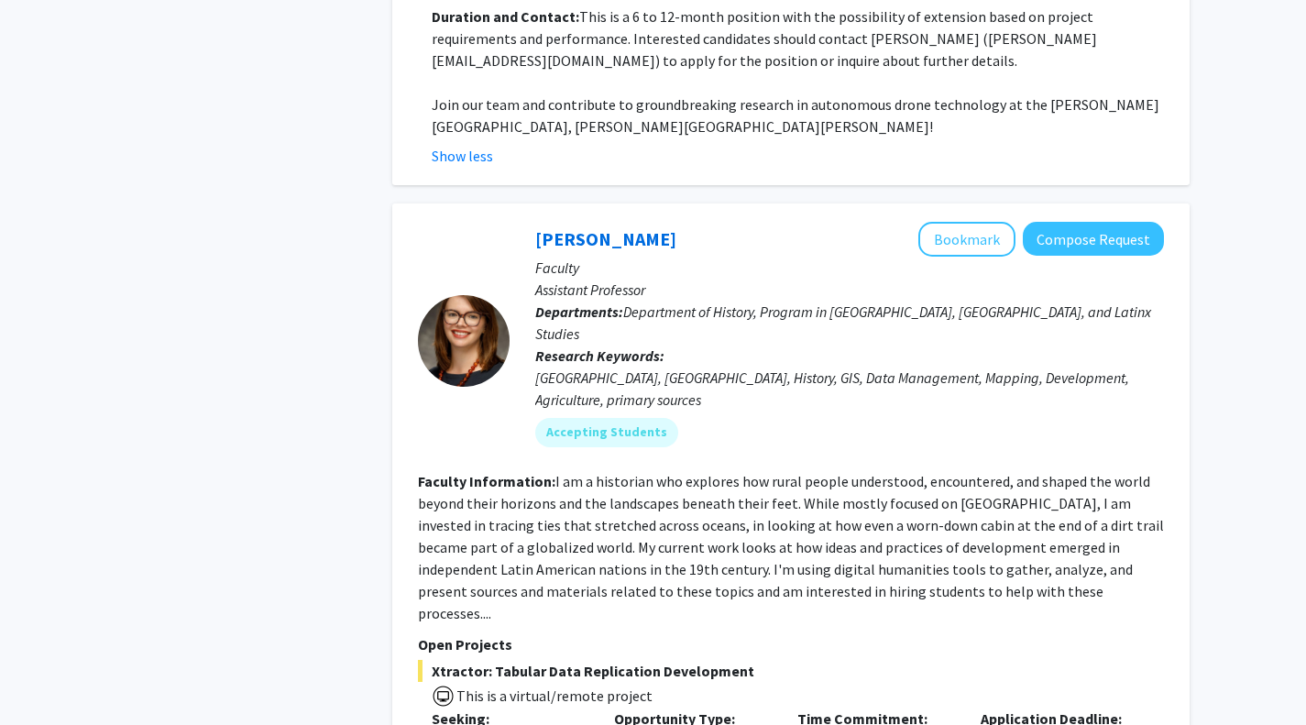
scroll to position [8449, 0]
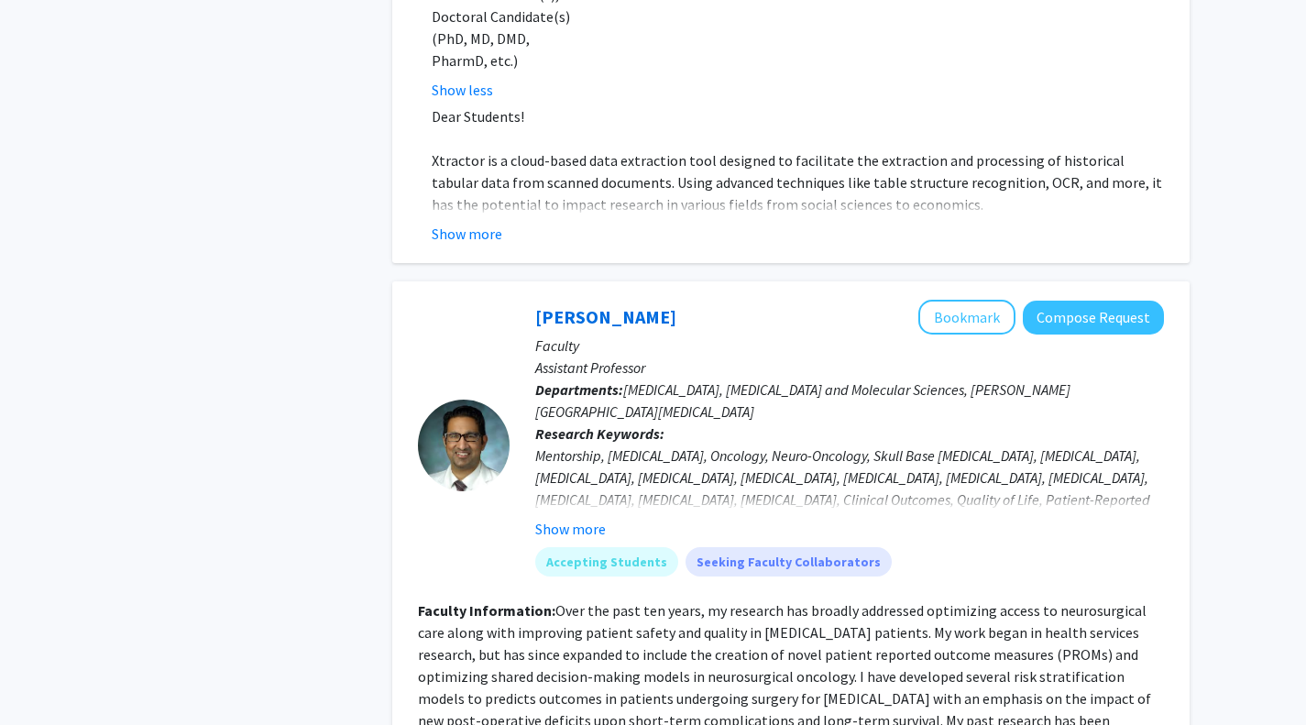
scroll to position [9216, 0]
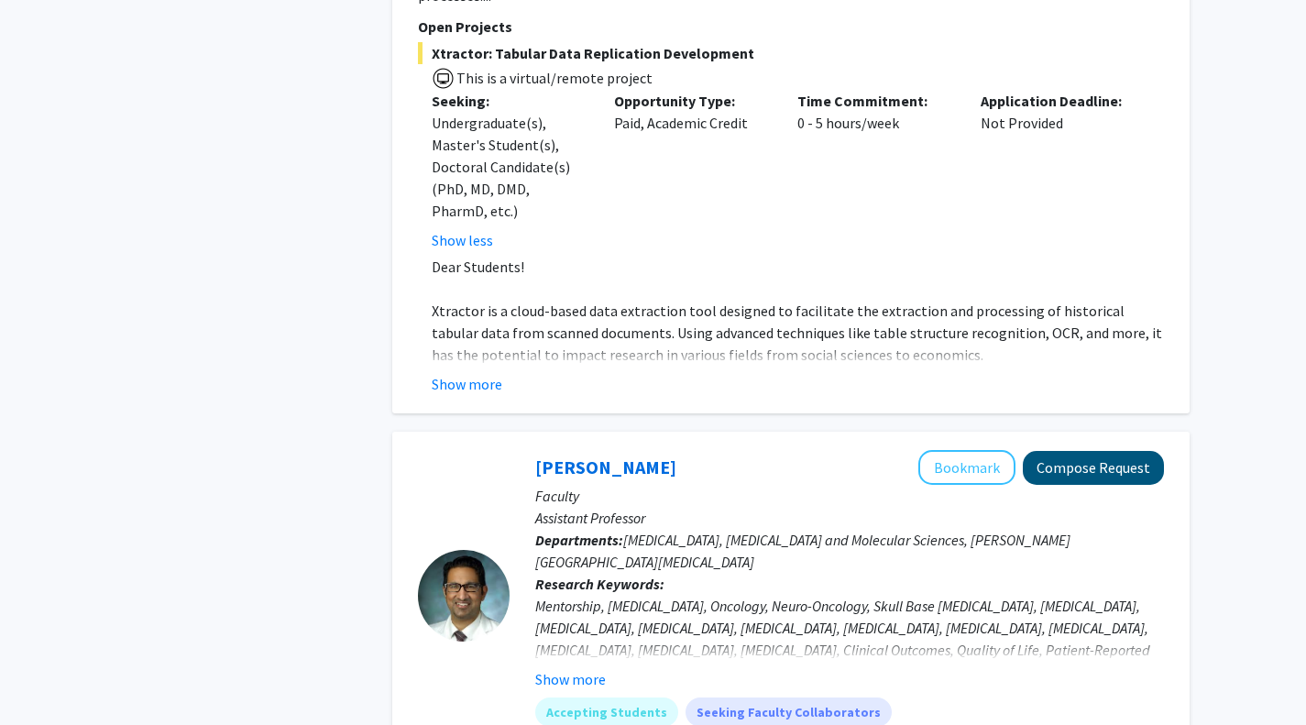
scroll to position [9042, 0]
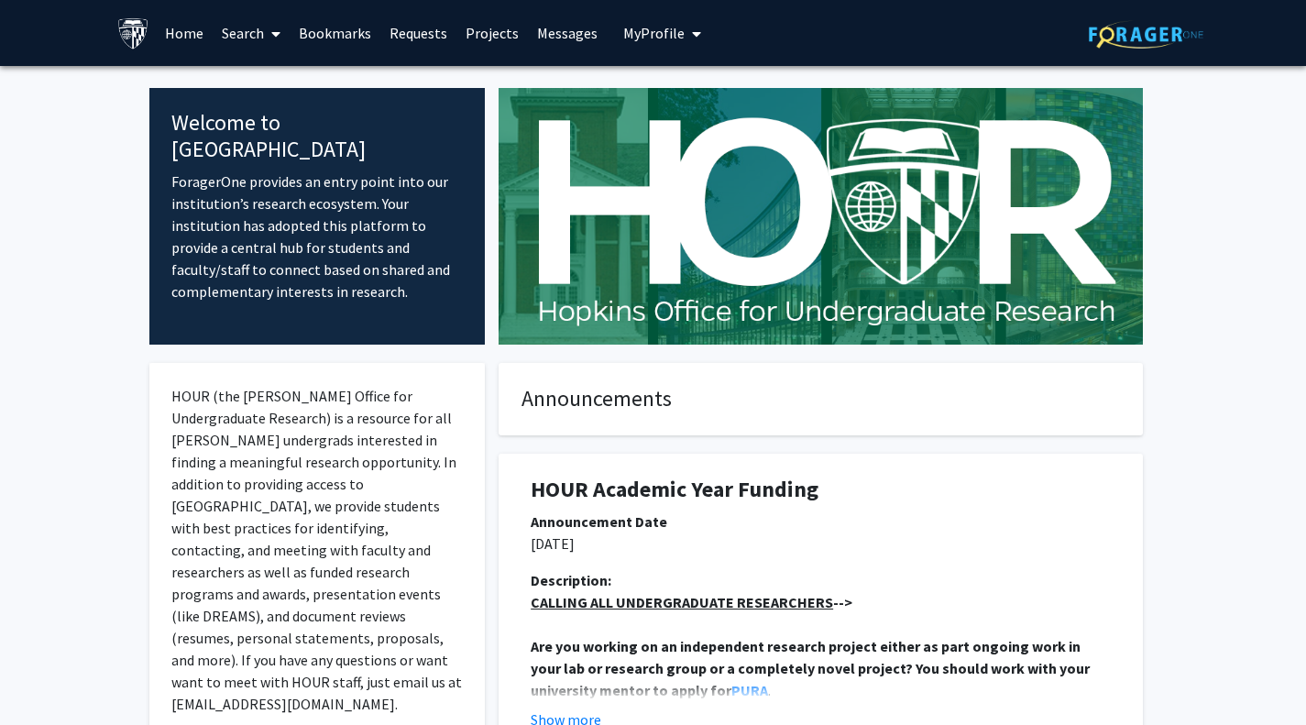
click at [243, 35] on link "Search" at bounding box center [251, 33] width 77 height 64
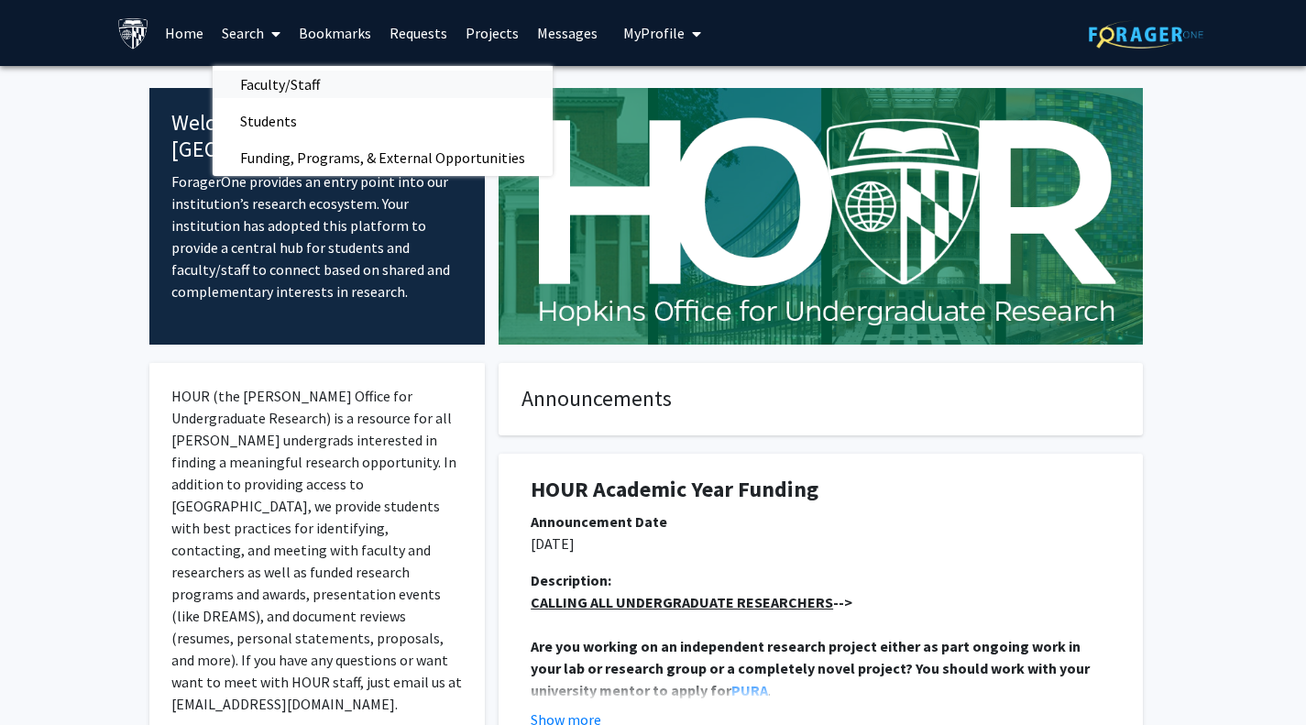
click at [291, 80] on span "Faculty/Staff" at bounding box center [280, 84] width 135 height 37
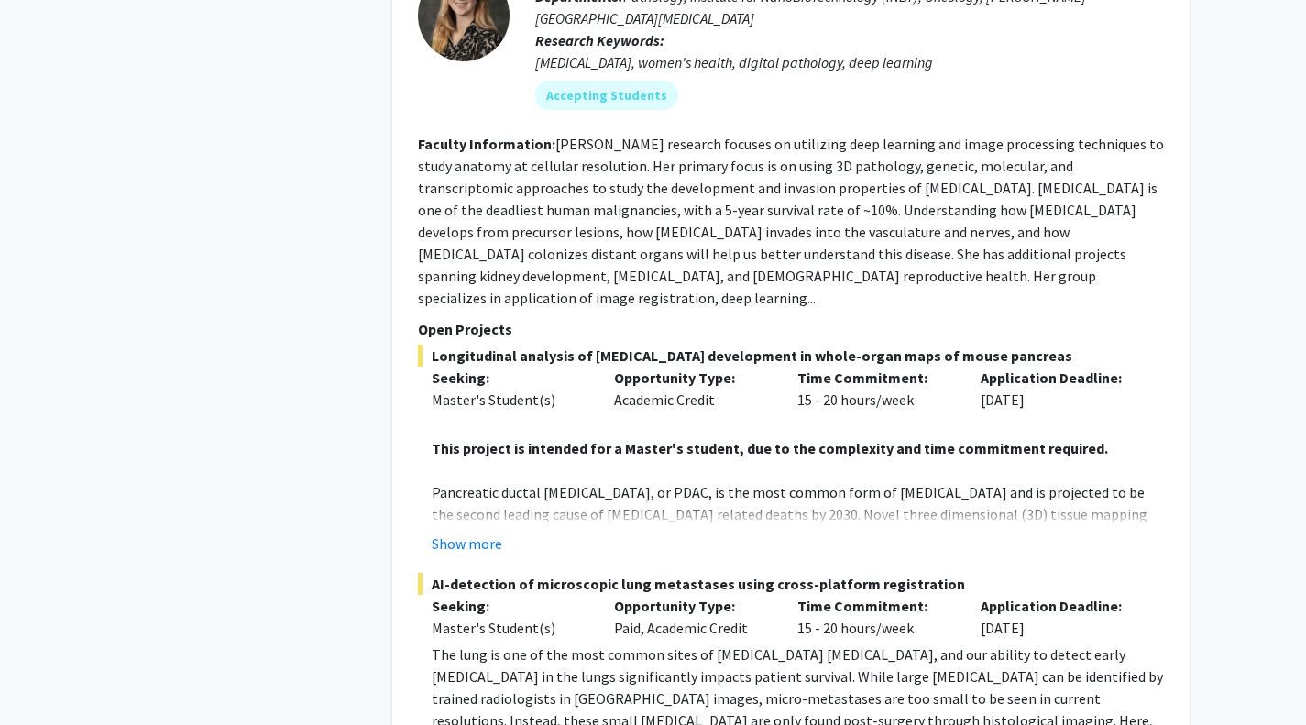
scroll to position [7650, 0]
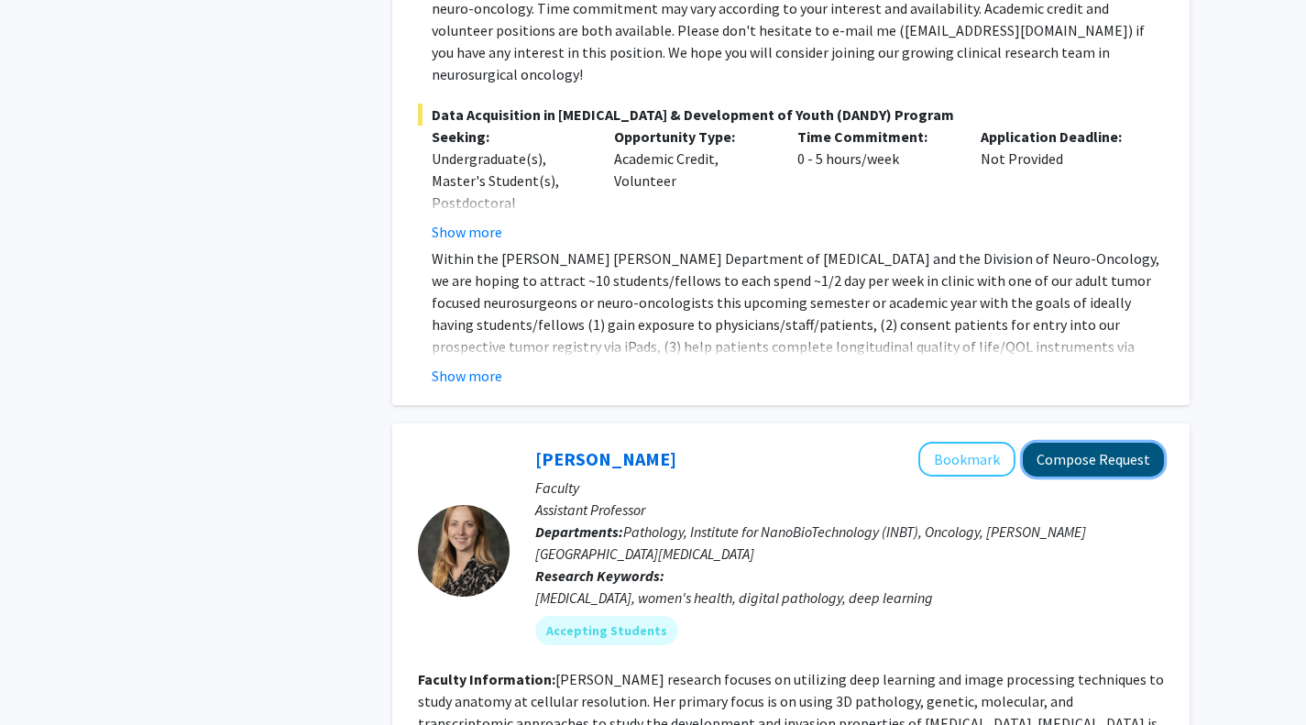
click at [1126, 443] on button "Compose Request" at bounding box center [1093, 460] width 141 height 34
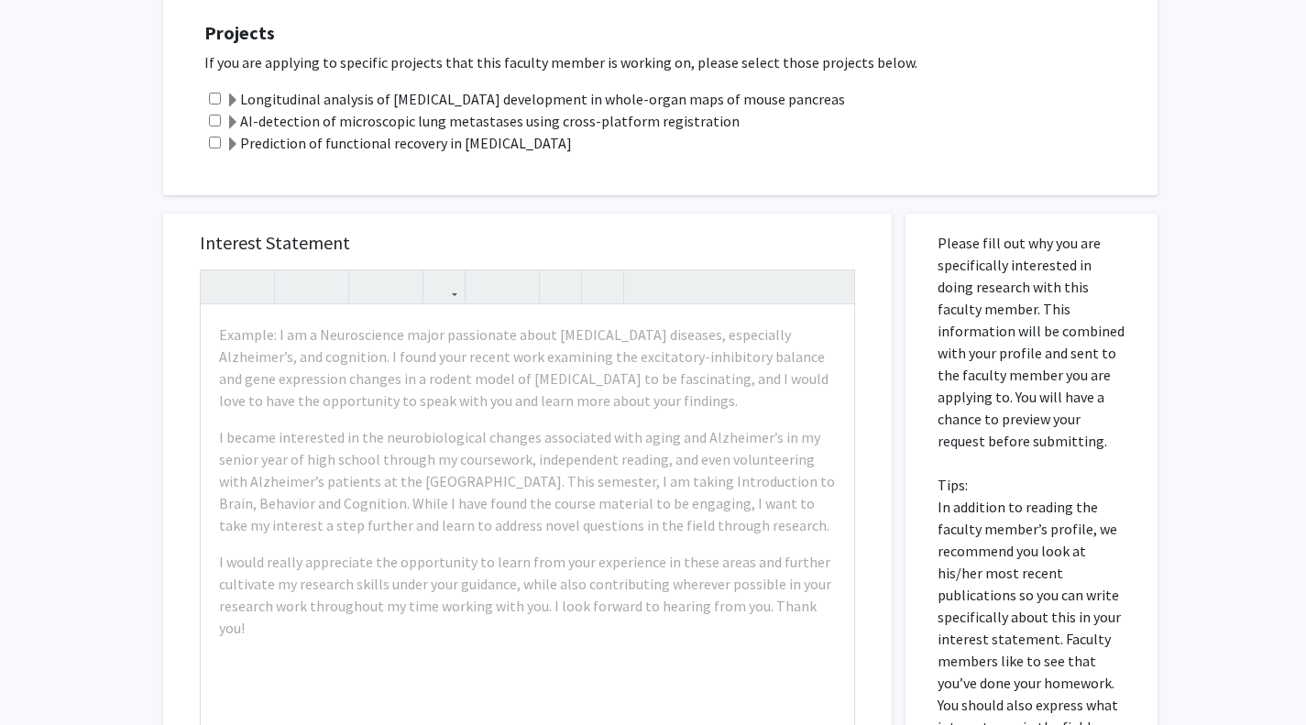
scroll to position [684, 0]
click at [215, 92] on input "checkbox" at bounding box center [215, 98] width 12 height 12
checkbox input "true"
click at [214, 114] on input "checkbox" at bounding box center [215, 120] width 12 height 12
checkbox input "true"
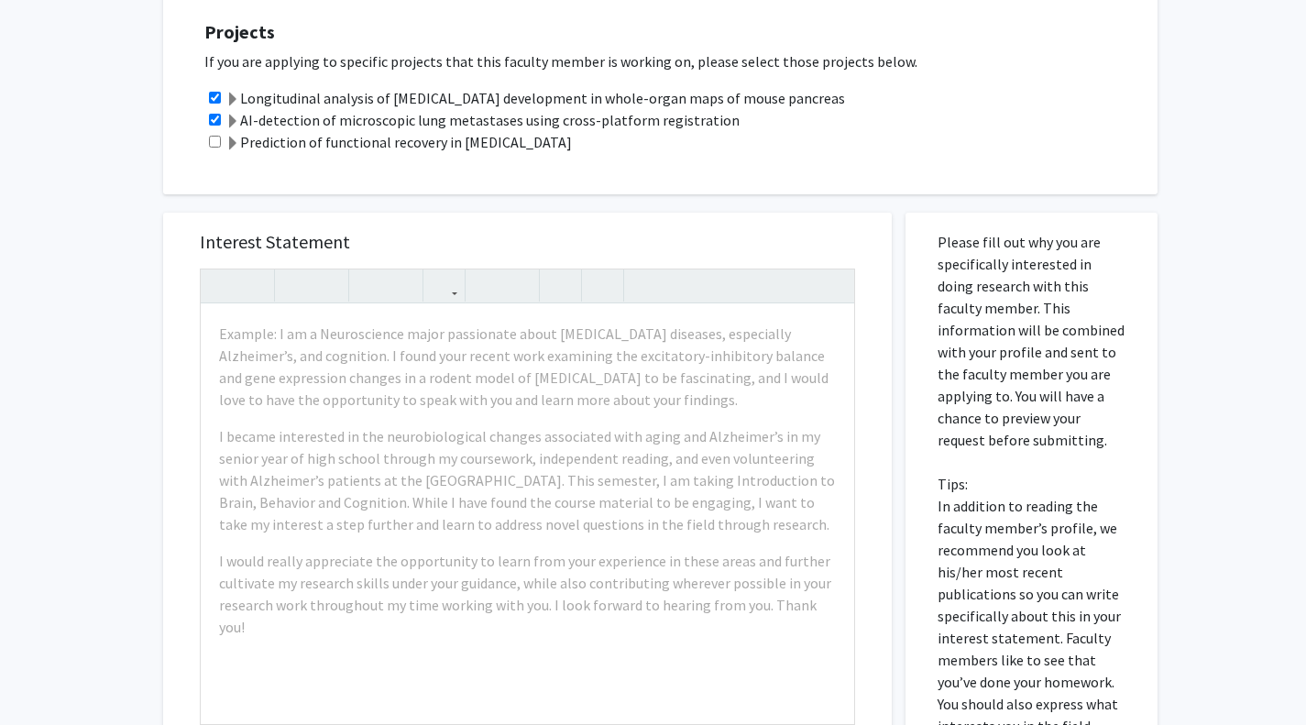
click at [215, 136] on input "checkbox" at bounding box center [215, 142] width 12 height 12
checkbox input "true"
